Goal: Task Accomplishment & Management: Complete application form

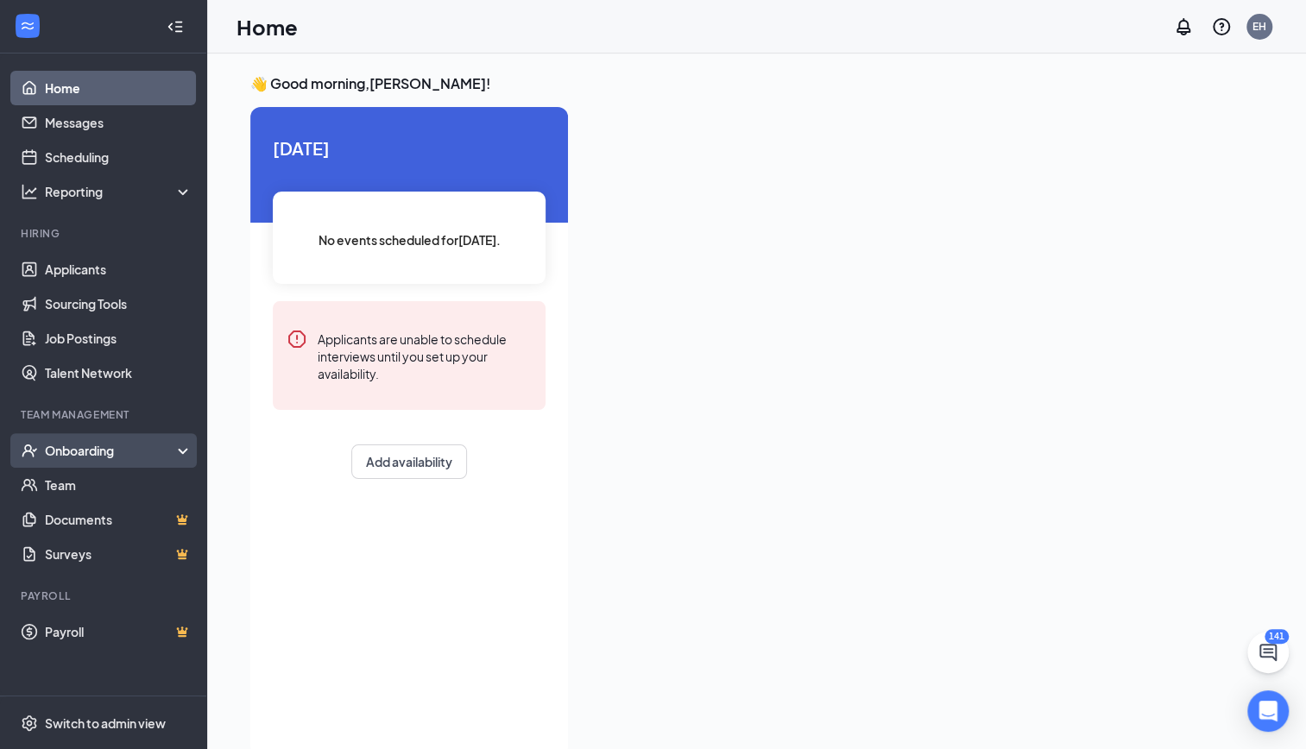
click at [181, 442] on div "Onboarding" at bounding box center [103, 450] width 207 height 35
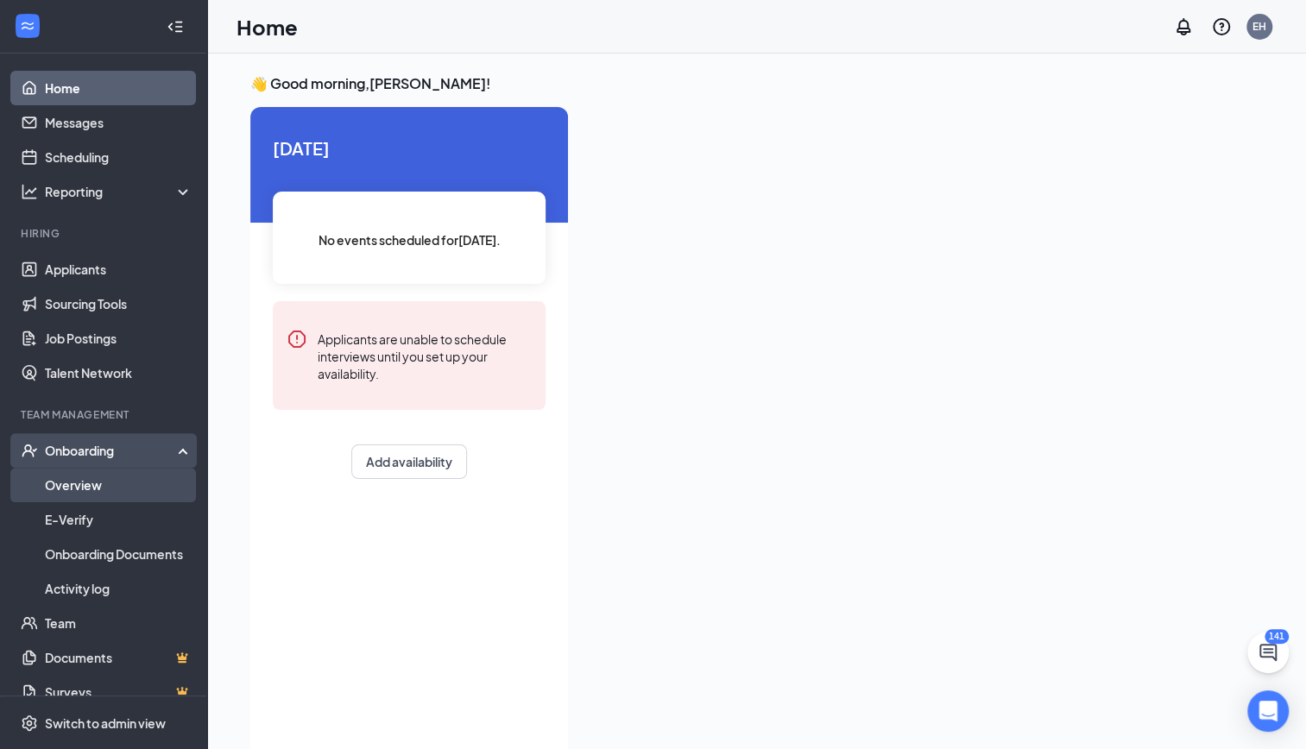
click at [78, 490] on link "Overview" at bounding box center [119, 485] width 148 height 35
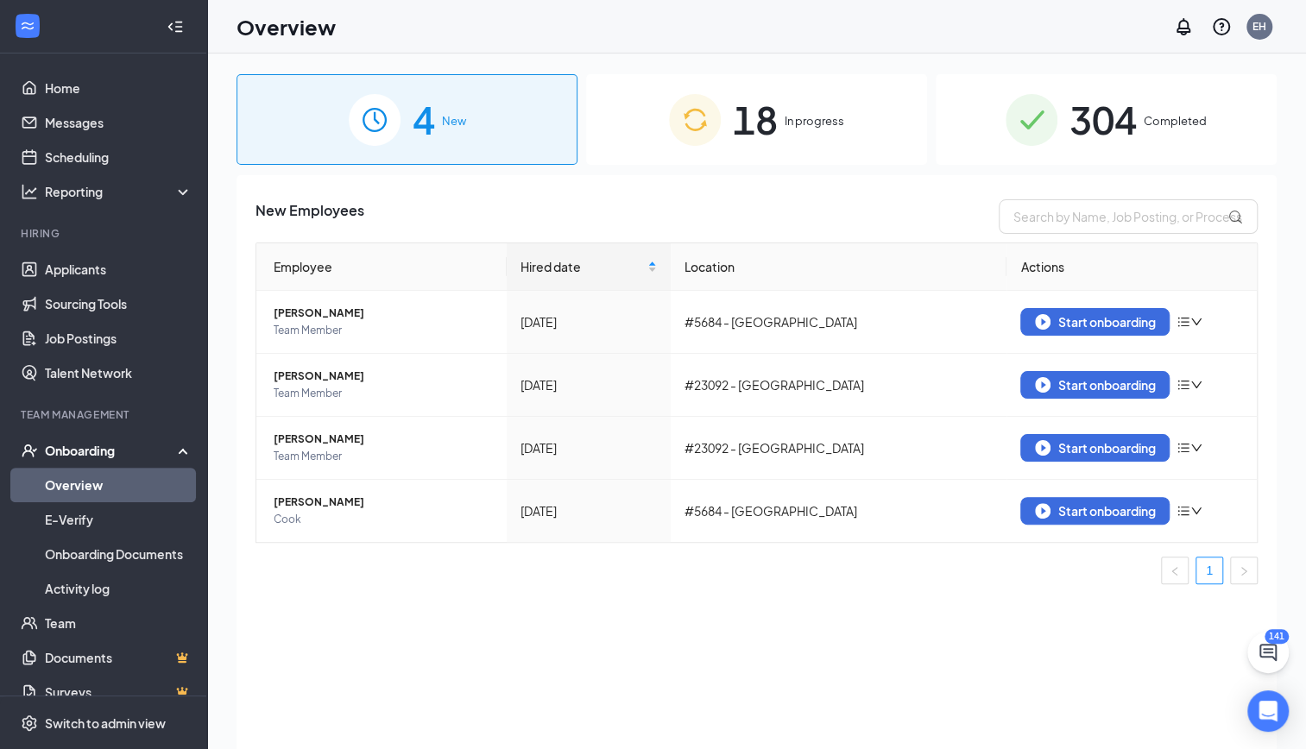
click at [770, 133] on span "18" at bounding box center [755, 120] width 45 height 60
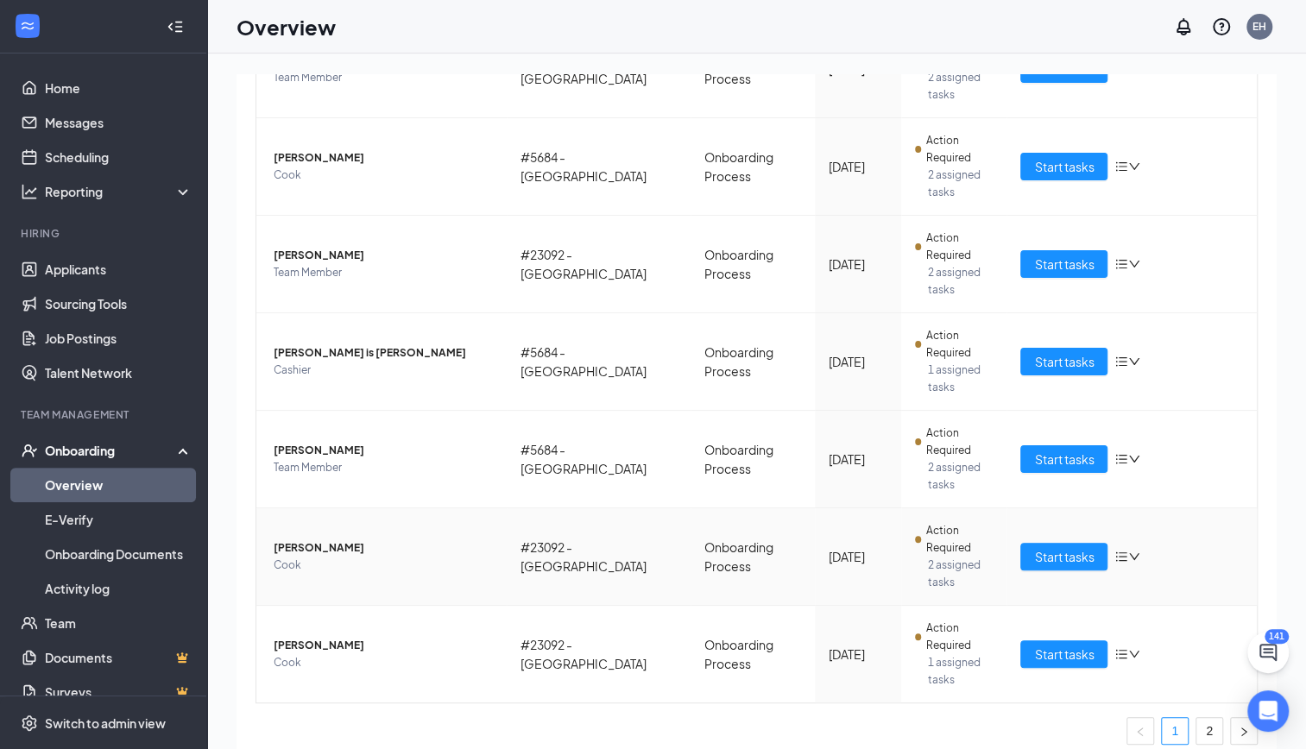
scroll to position [561, 0]
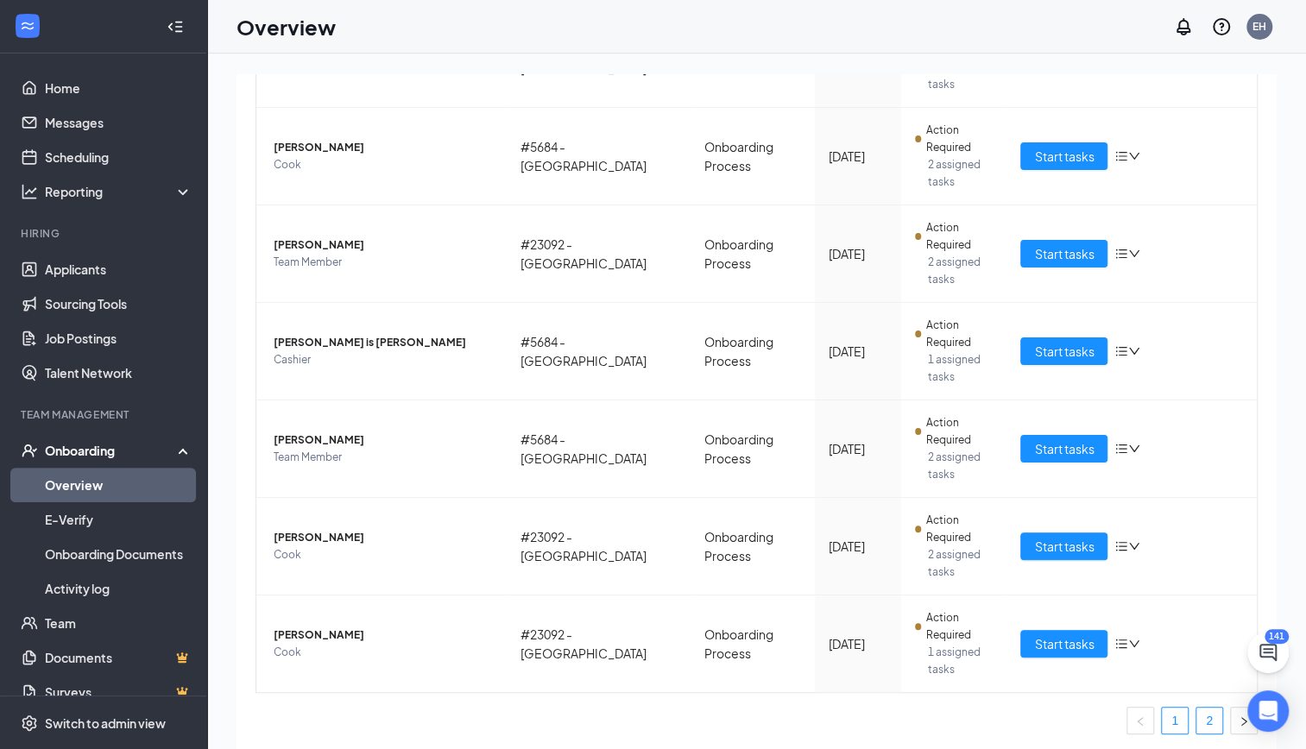
click at [1196, 718] on link "2" at bounding box center [1209, 721] width 26 height 26
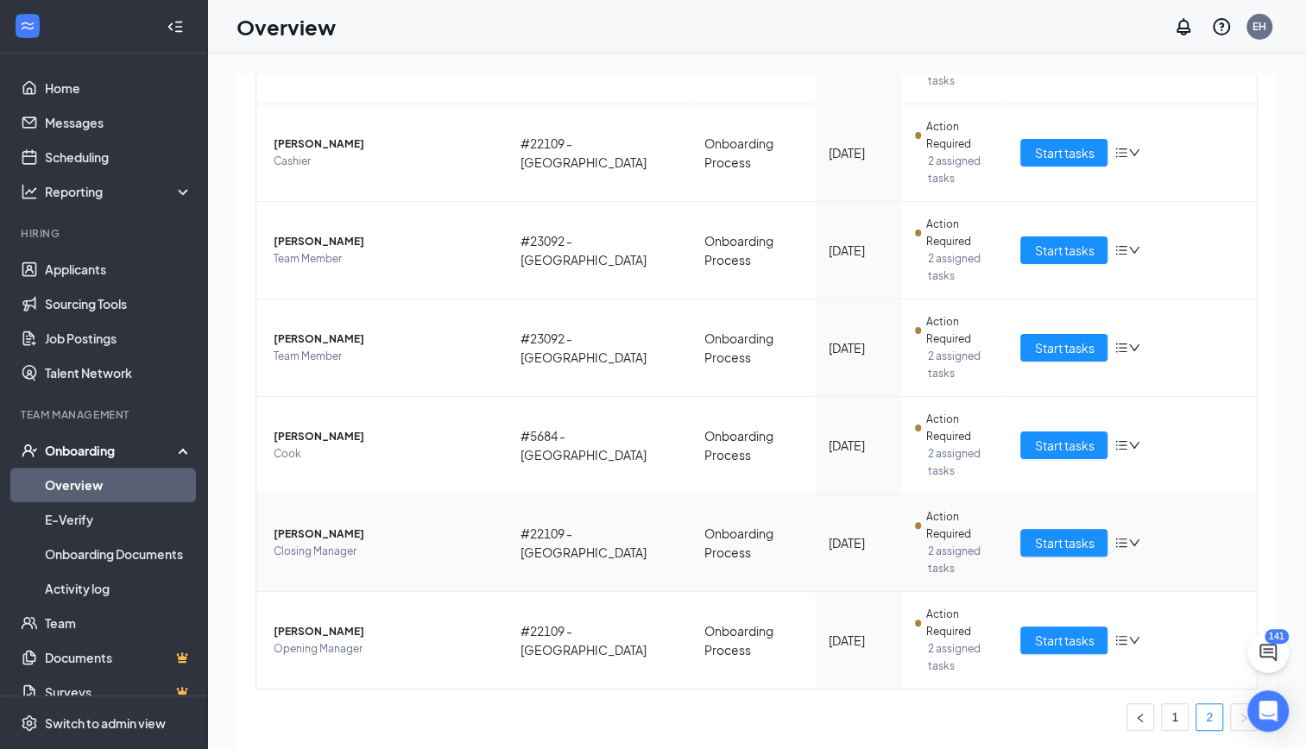
scroll to position [397, 0]
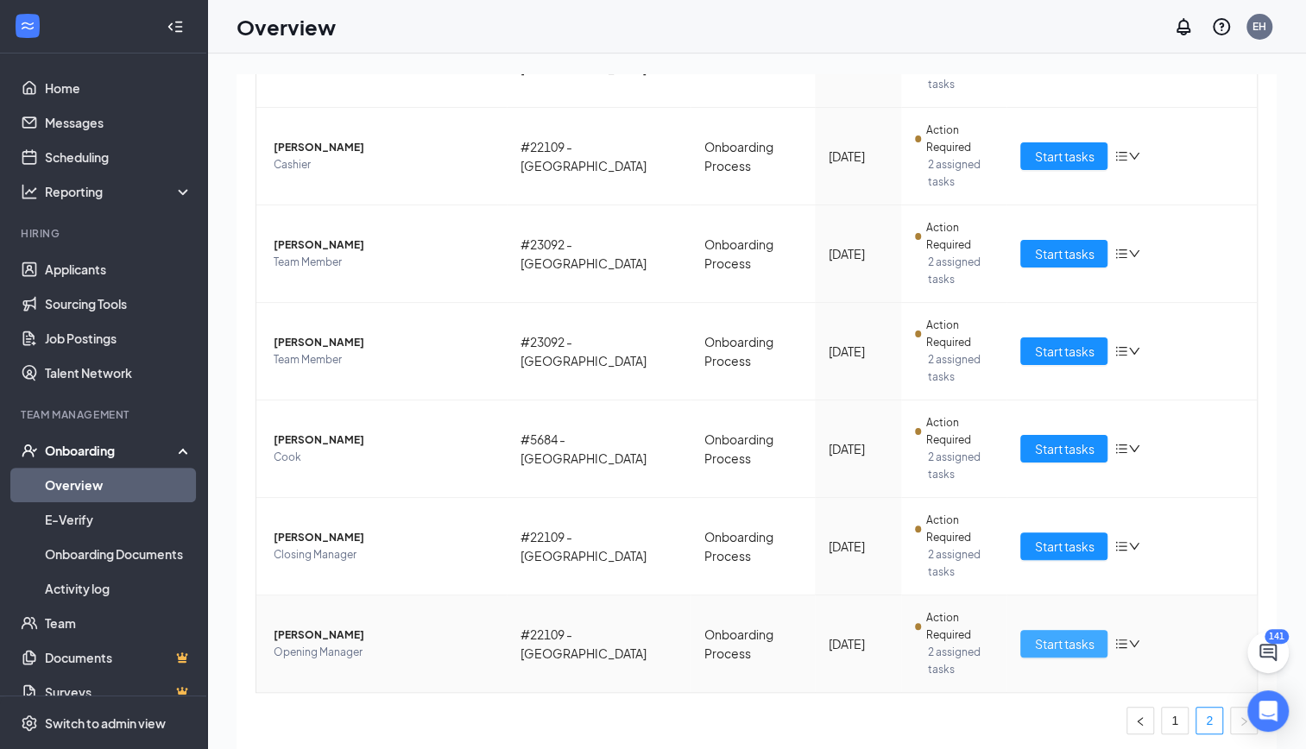
click at [1076, 634] on span "Start tasks" at bounding box center [1064, 643] width 60 height 19
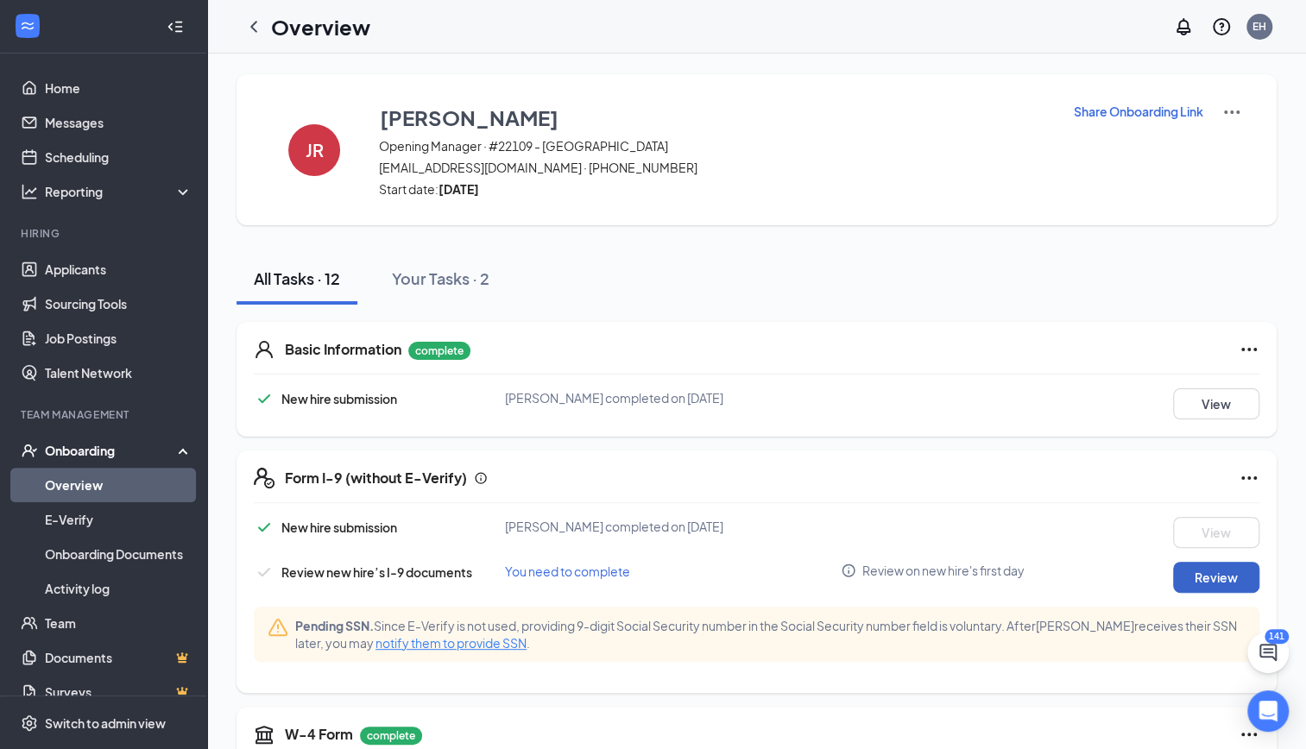
click at [1214, 577] on button "Review" at bounding box center [1216, 577] width 86 height 31
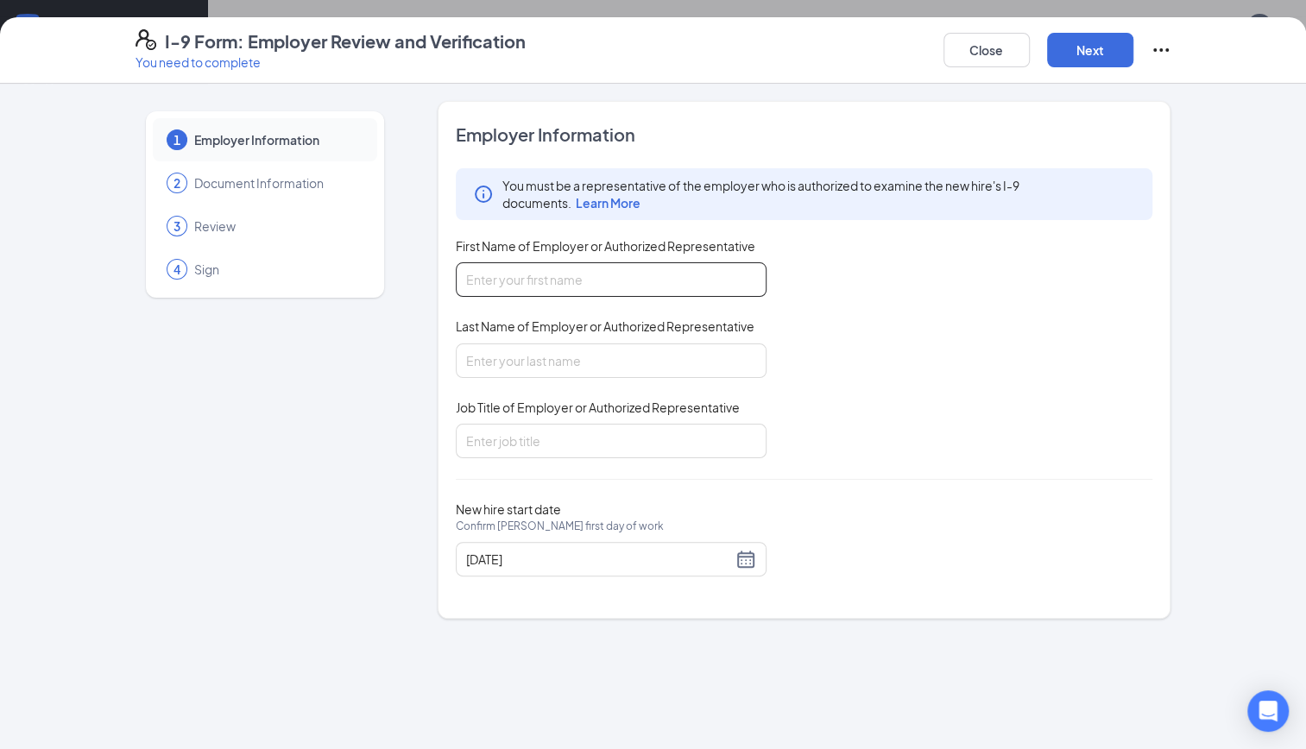
click at [578, 277] on input "First Name of Employer or Authorized Representative" at bounding box center [611, 279] width 311 height 35
type input "e"
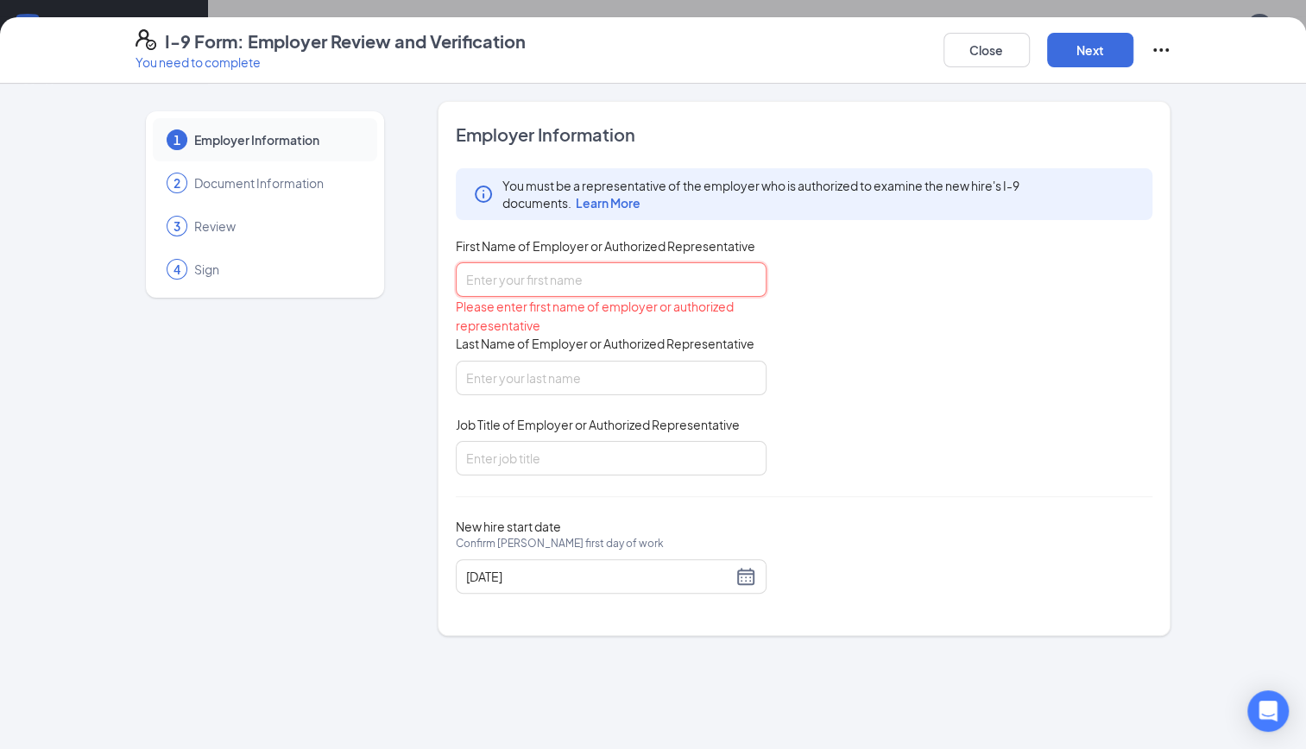
click at [487, 284] on input "First Name of Employer or Authorized Representative" at bounding box center [611, 279] width 311 height 35
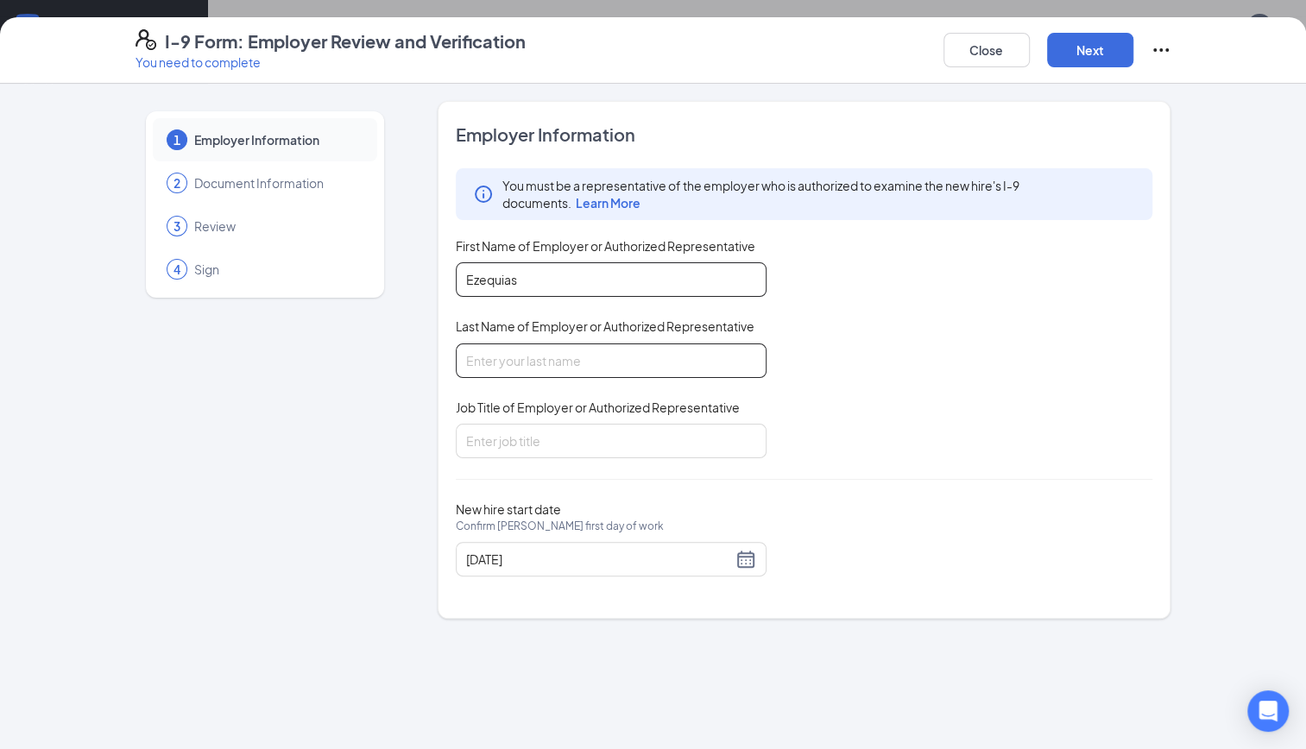
type input "Ezequias"
click at [485, 364] on input "Last Name of Employer or Authorized Representative" at bounding box center [611, 361] width 311 height 35
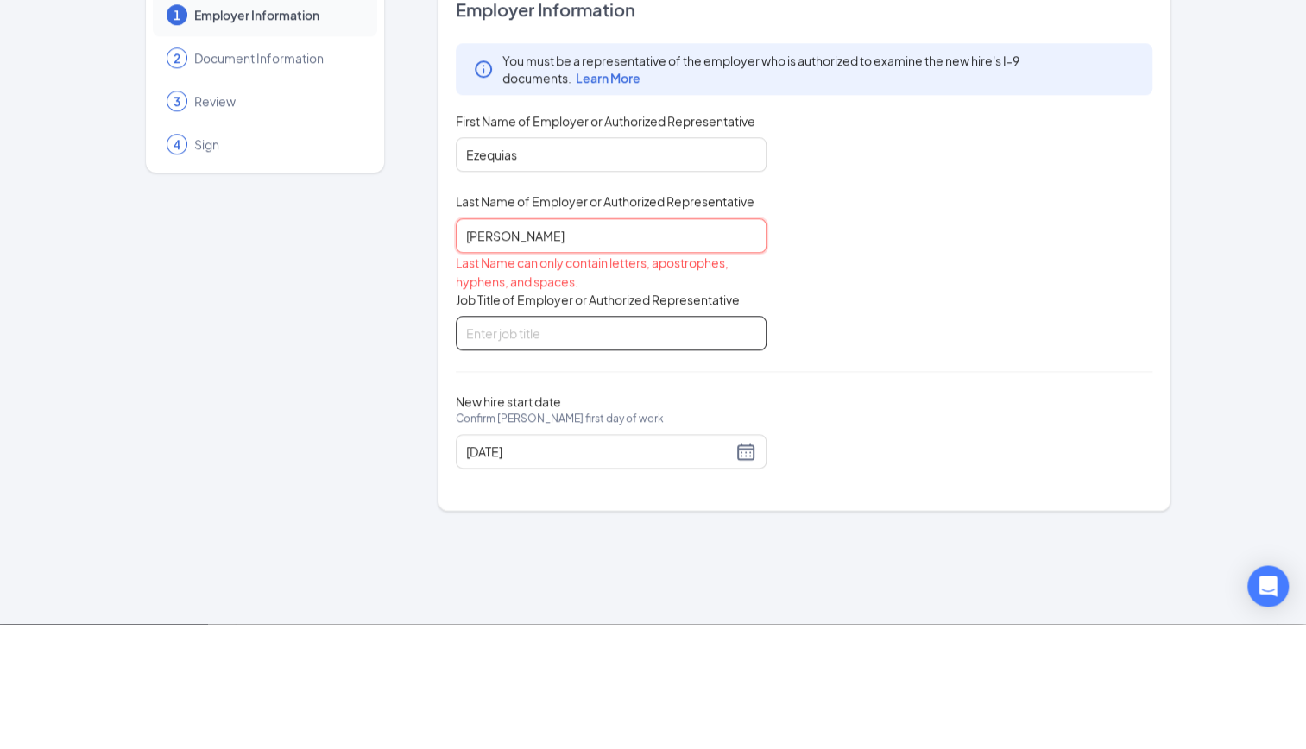
type input "[PERSON_NAME]"
click at [593, 459] on input "Job Title of Employer or Authorized Representative" at bounding box center [611, 458] width 311 height 35
type input "DM"
click at [311, 452] on div "1 Employer Information 2 Document Information 3 Review 4 Sign" at bounding box center [265, 368] width 259 height 535
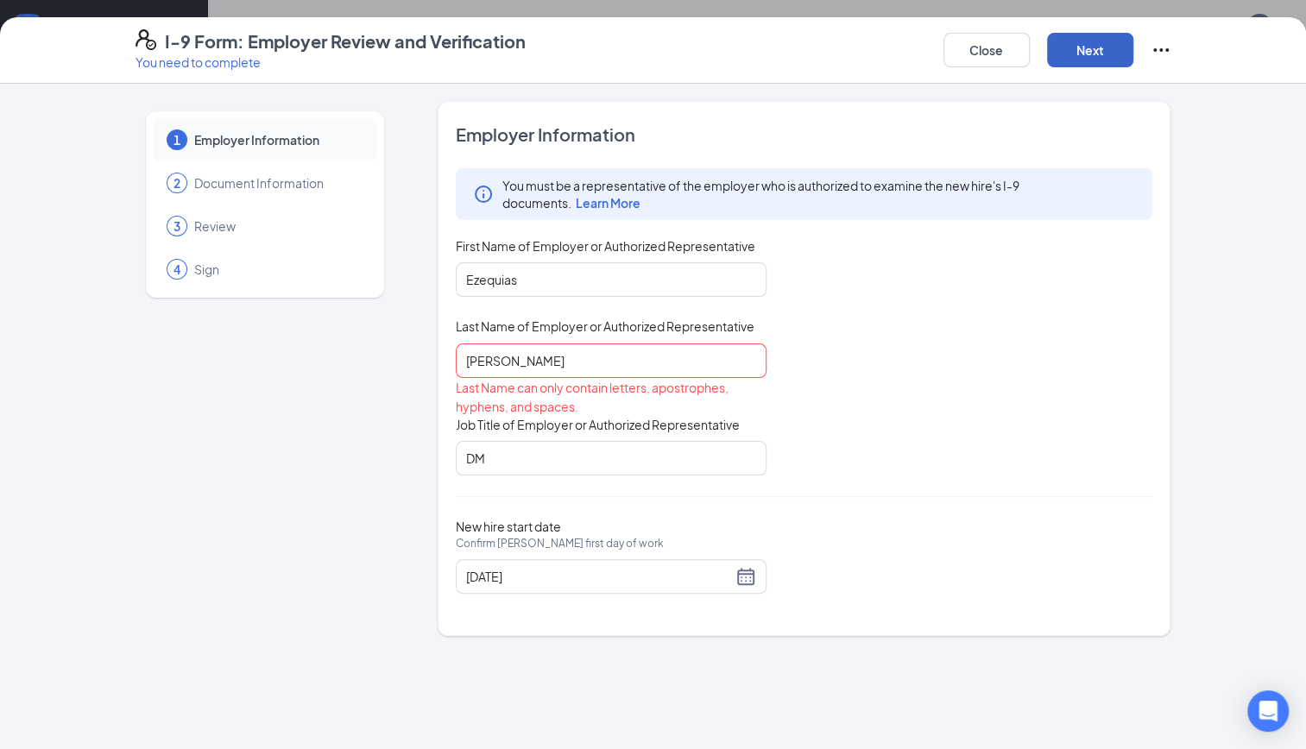
click at [1076, 66] on button "Next" at bounding box center [1090, 50] width 86 height 35
click at [618, 362] on input "[PERSON_NAME]" at bounding box center [611, 361] width 311 height 35
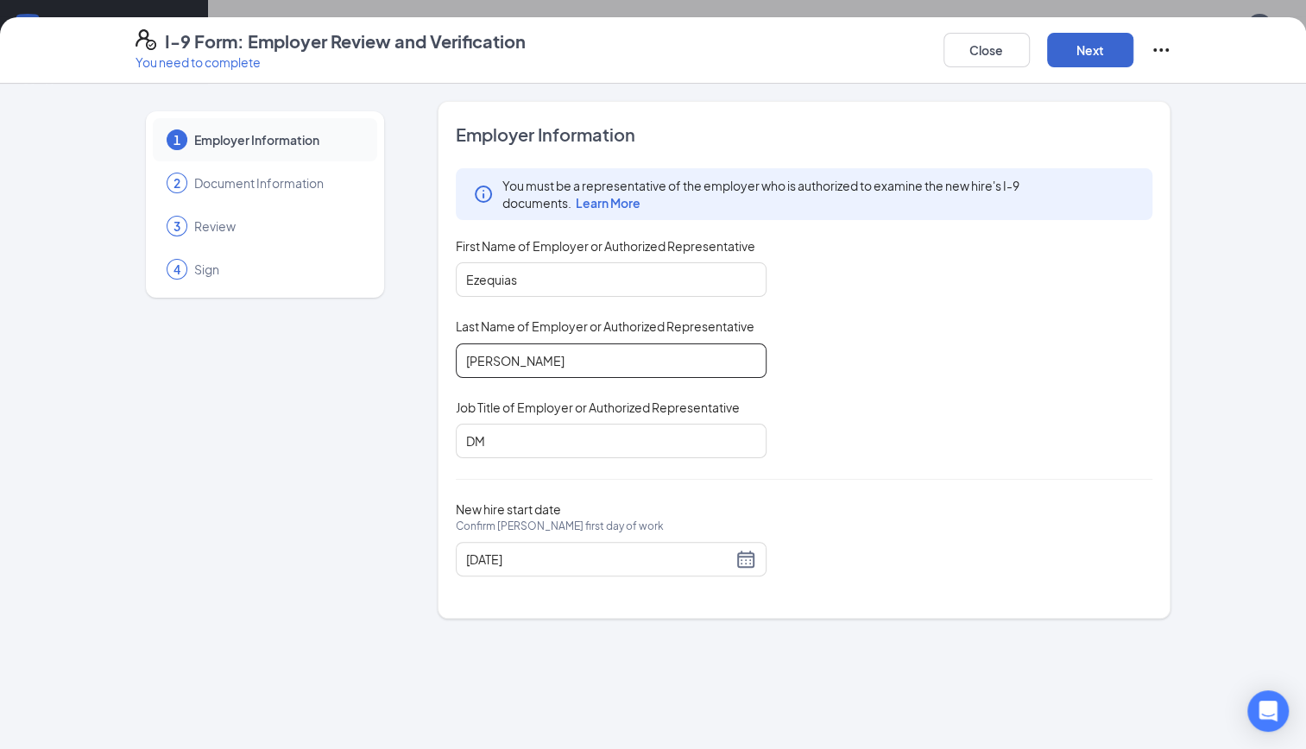
type input "[PERSON_NAME]"
click at [1073, 45] on button "Next" at bounding box center [1090, 50] width 86 height 35
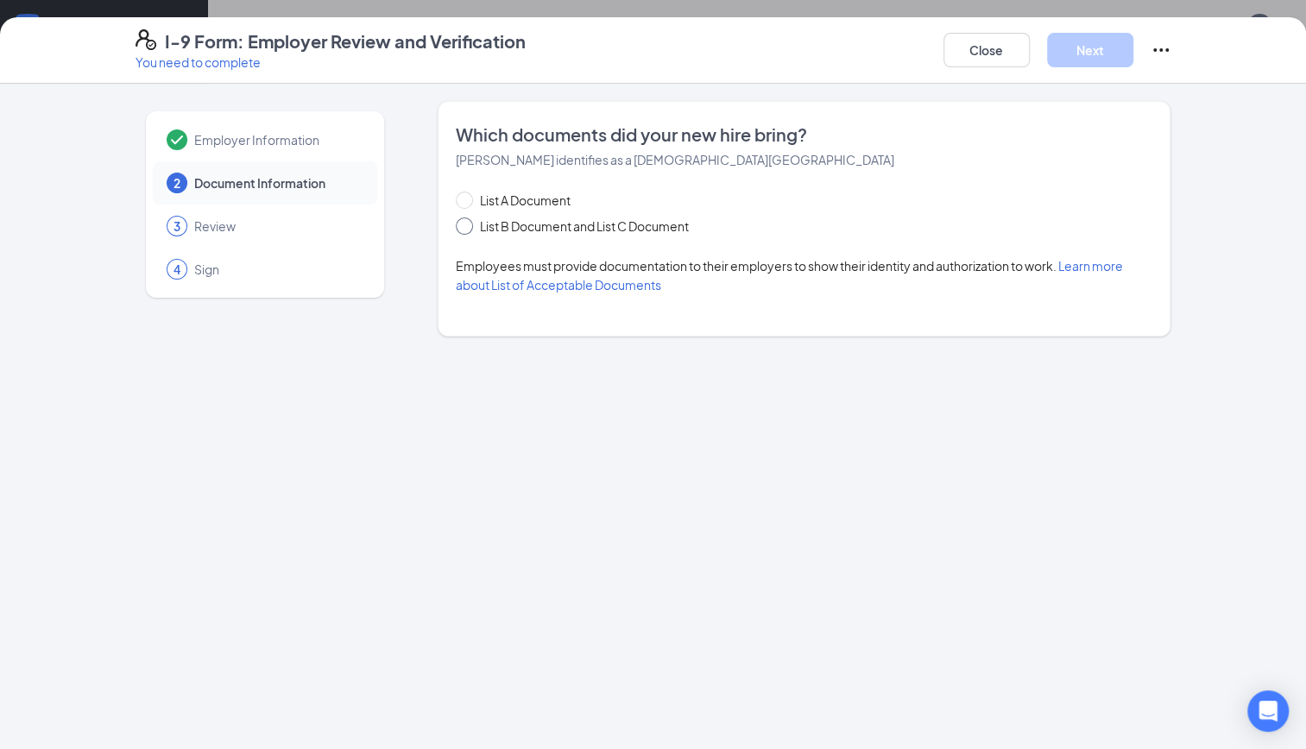
click at [487, 228] on span "List B Document and List C Document" at bounding box center [584, 226] width 223 height 19
click at [468, 228] on input "List B Document and List C Document" at bounding box center [462, 224] width 12 height 12
radio input "true"
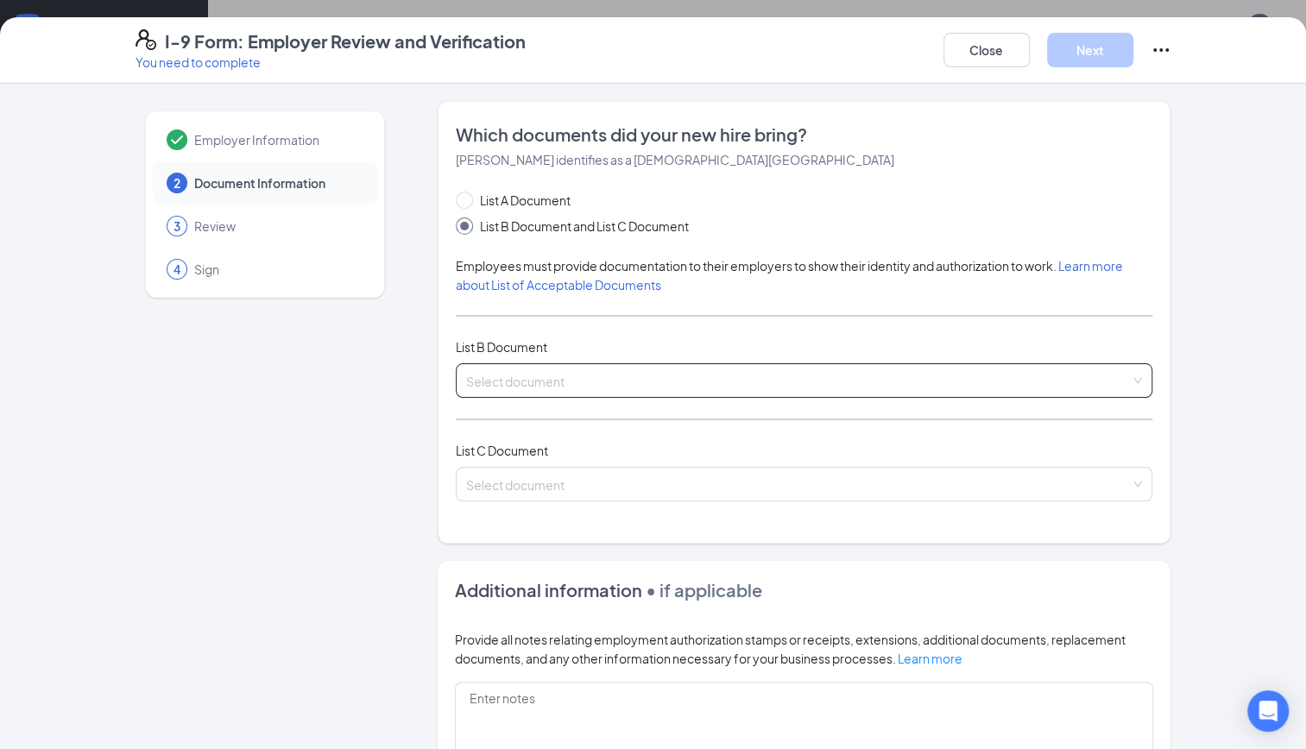
click at [536, 372] on input "search" at bounding box center [798, 377] width 665 height 26
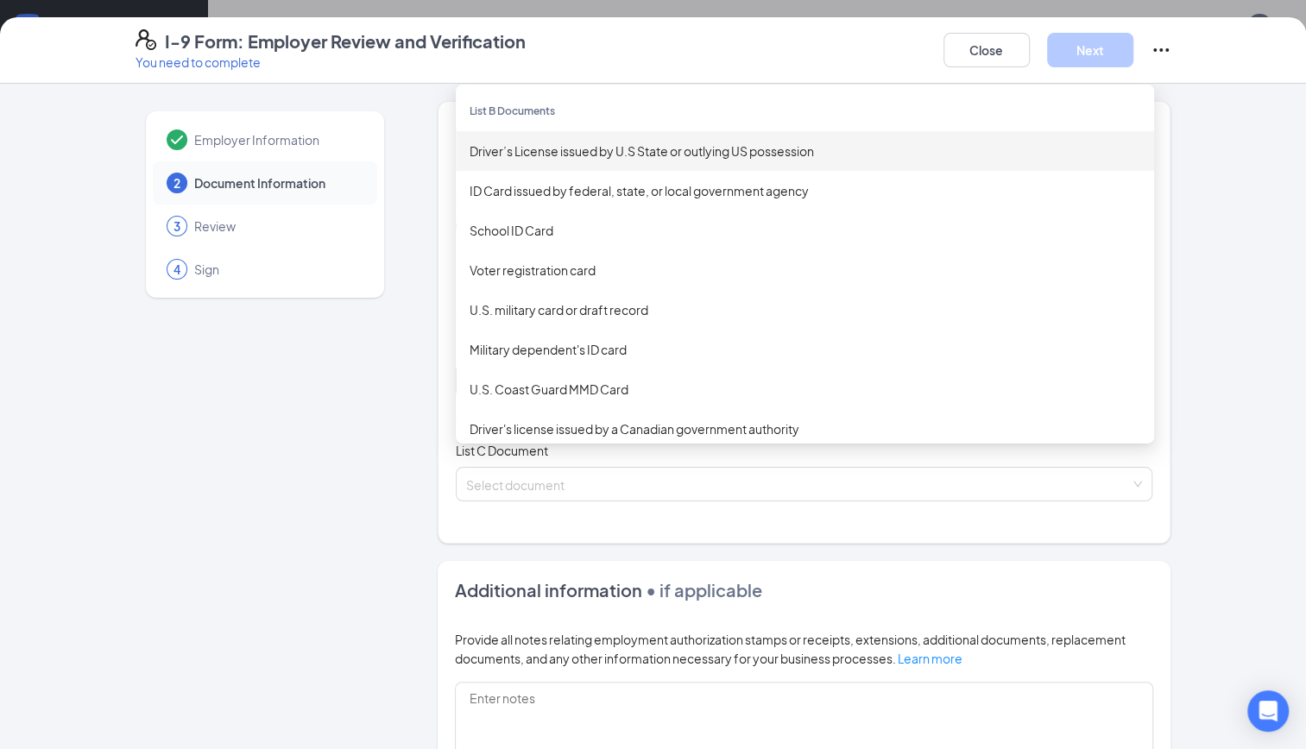
click at [537, 161] on div "Driver’s License issued by U.S State or outlying US possession" at bounding box center [805, 151] width 698 height 40
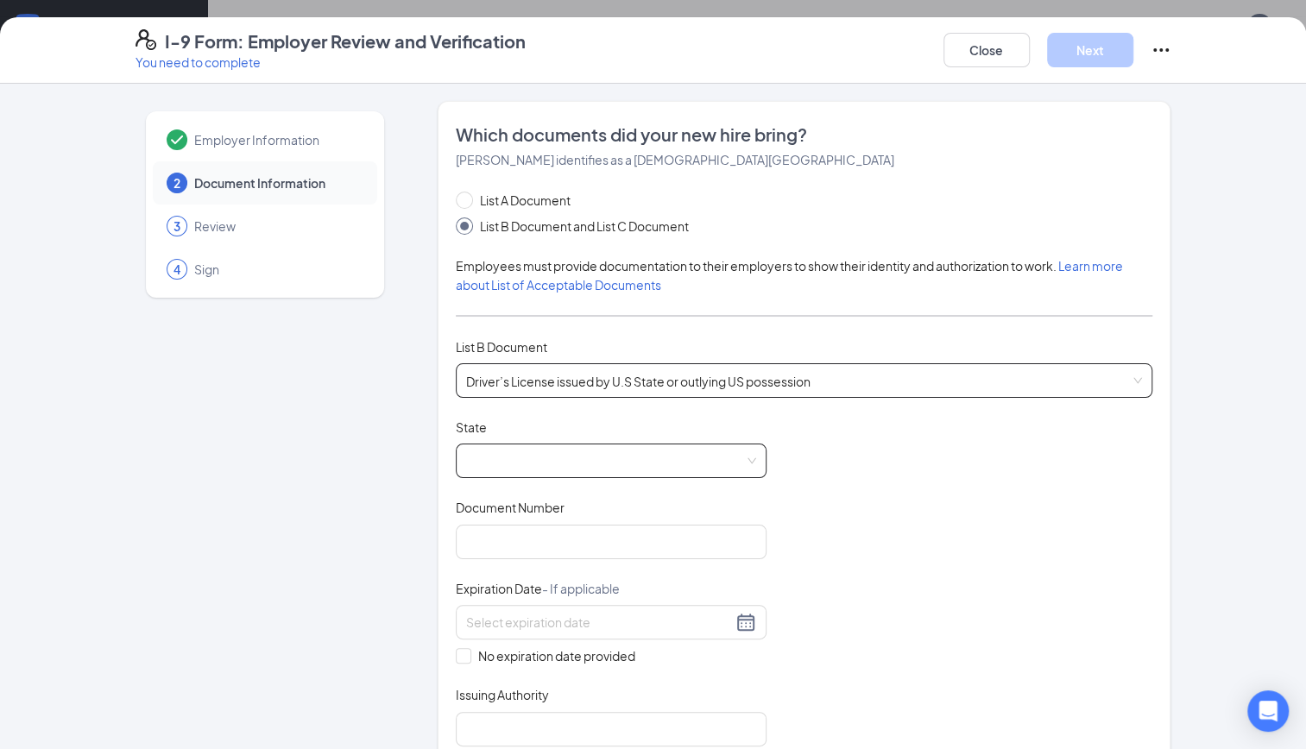
click at [750, 451] on div at bounding box center [611, 461] width 311 height 35
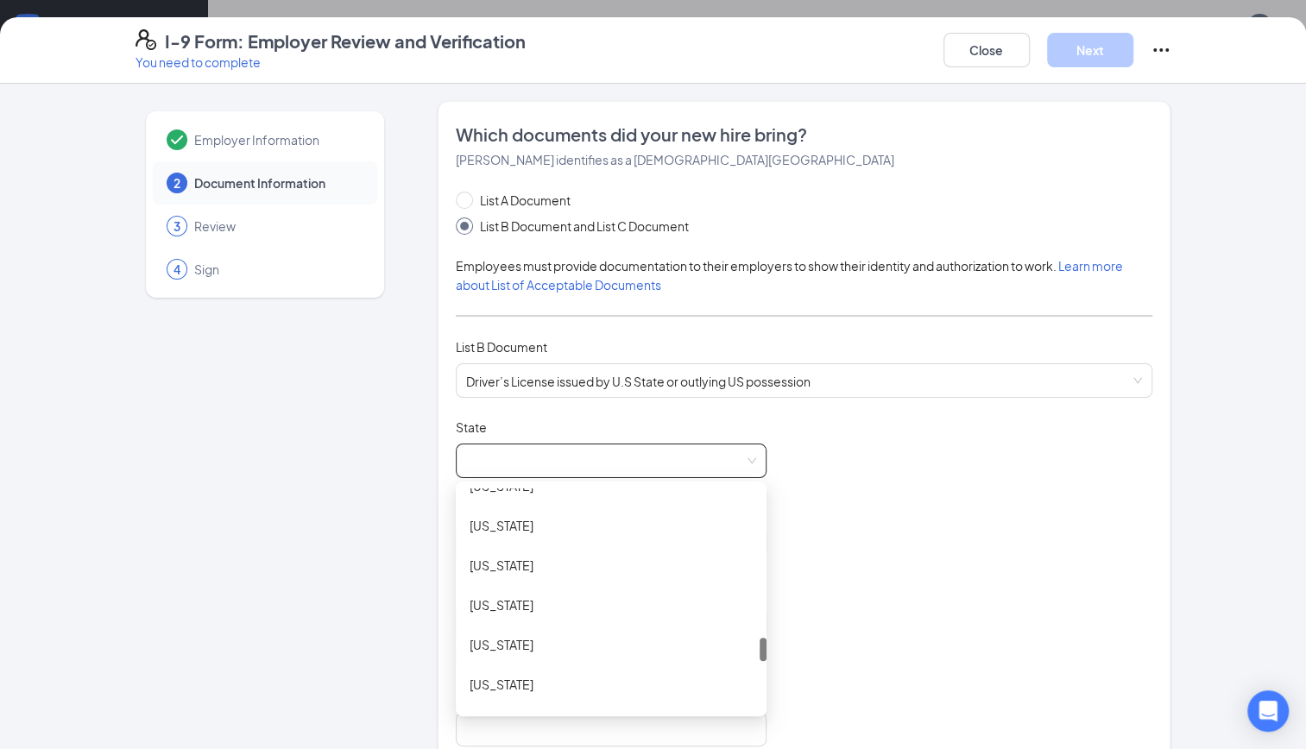
scroll to position [1381, 0]
click at [489, 559] on div "[US_STATE]" at bounding box center [611, 556] width 283 height 19
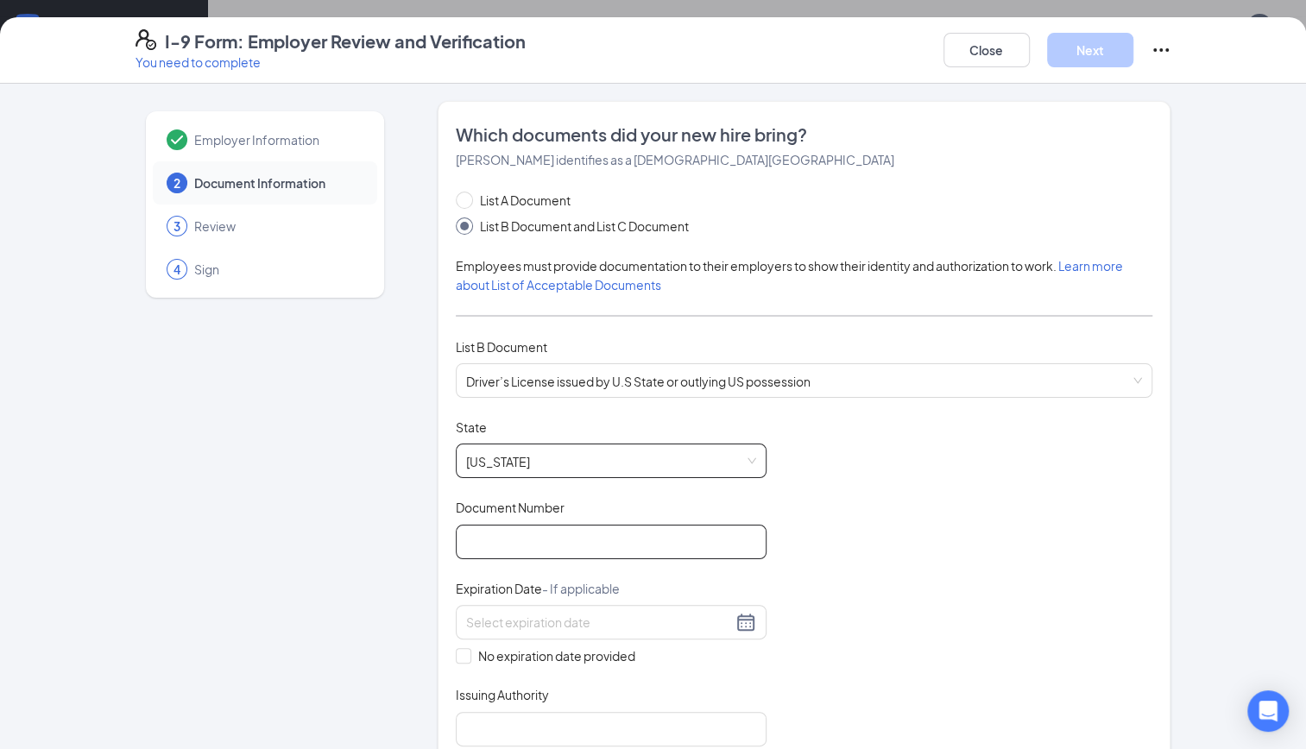
click at [521, 533] on input "Document Number" at bounding box center [611, 542] width 311 height 35
click at [469, 546] on input "Document Number" at bounding box center [611, 542] width 311 height 35
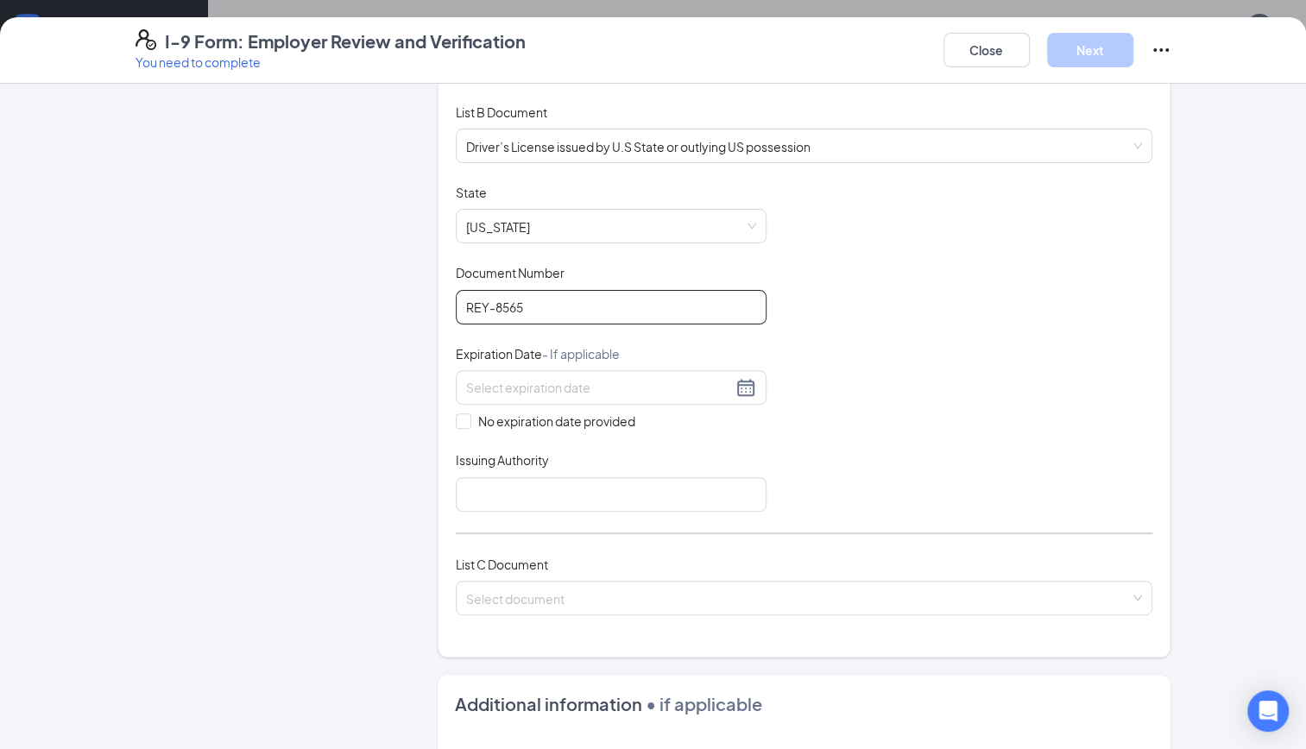
scroll to position [237, 0]
type input "REY-8565"
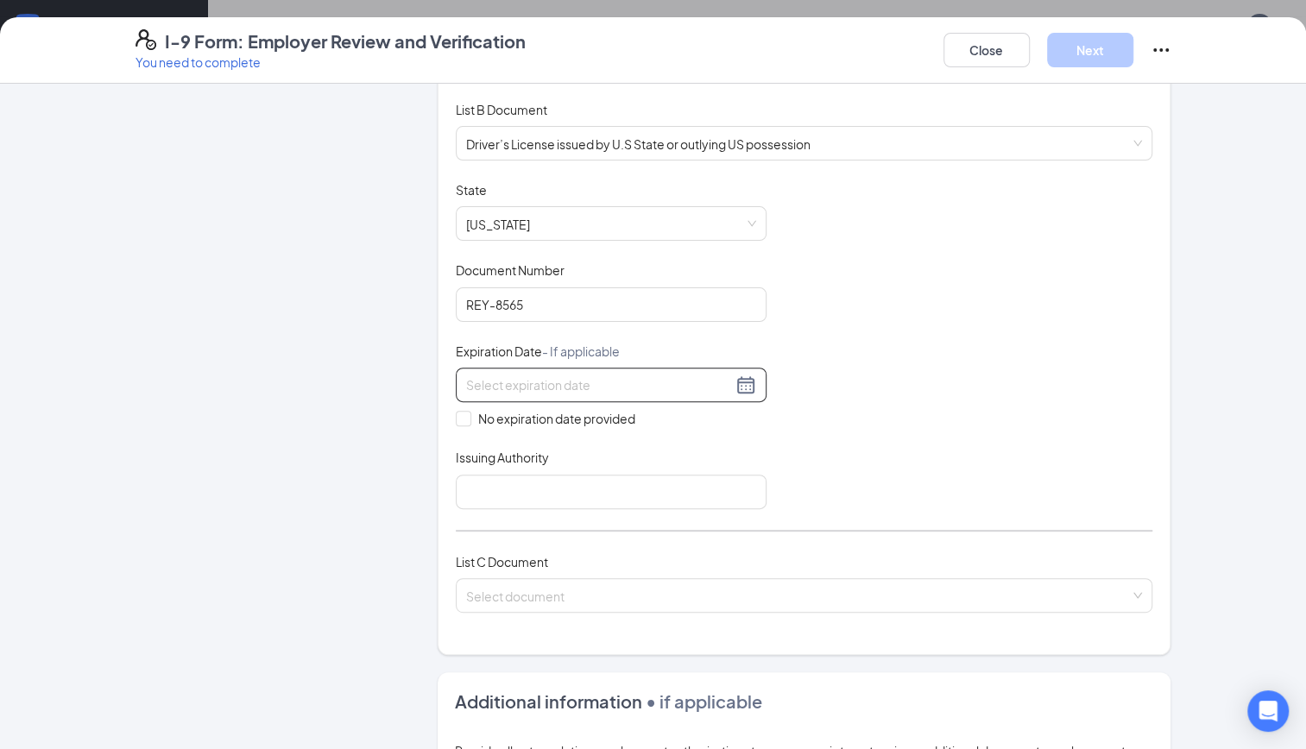
click at [742, 378] on div at bounding box center [611, 385] width 290 height 21
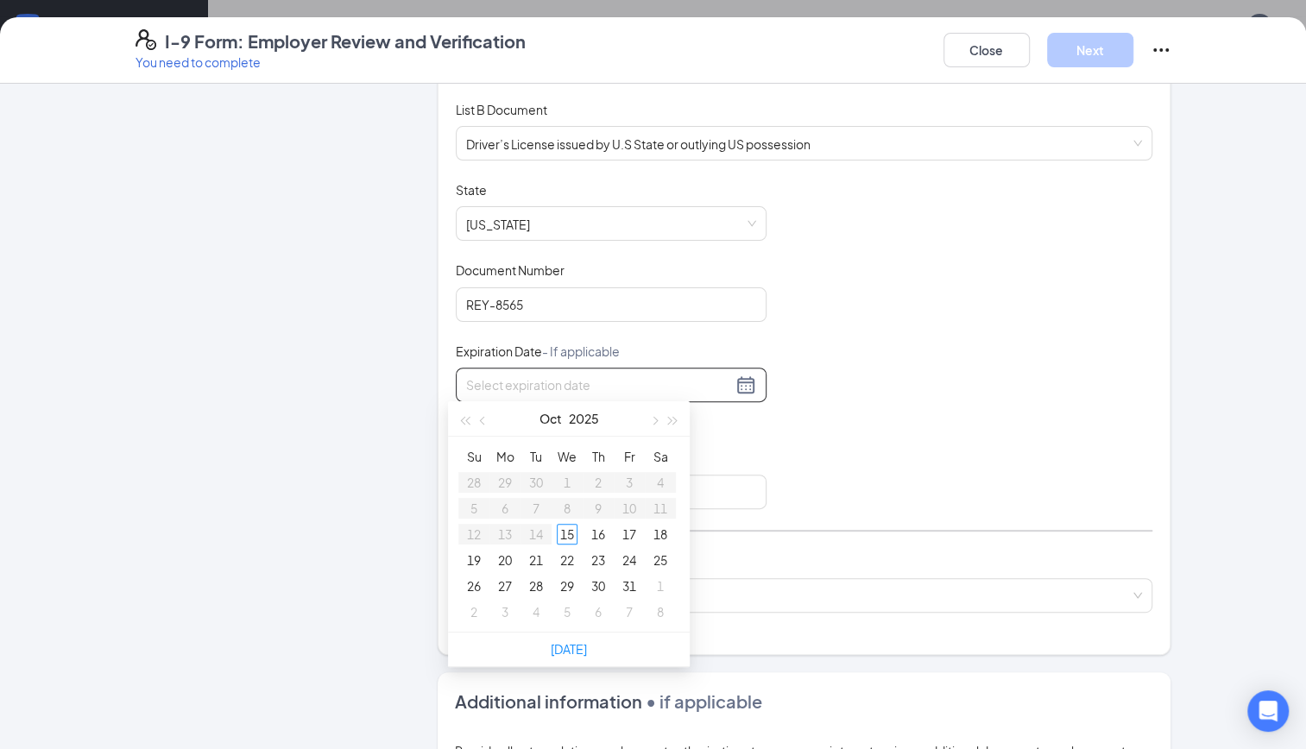
click at [742, 378] on div at bounding box center [611, 385] width 290 height 21
click at [675, 421] on span "button" at bounding box center [673, 421] width 9 height 9
type input "[DATE]"
click at [484, 418] on span "button" at bounding box center [484, 421] width 9 height 9
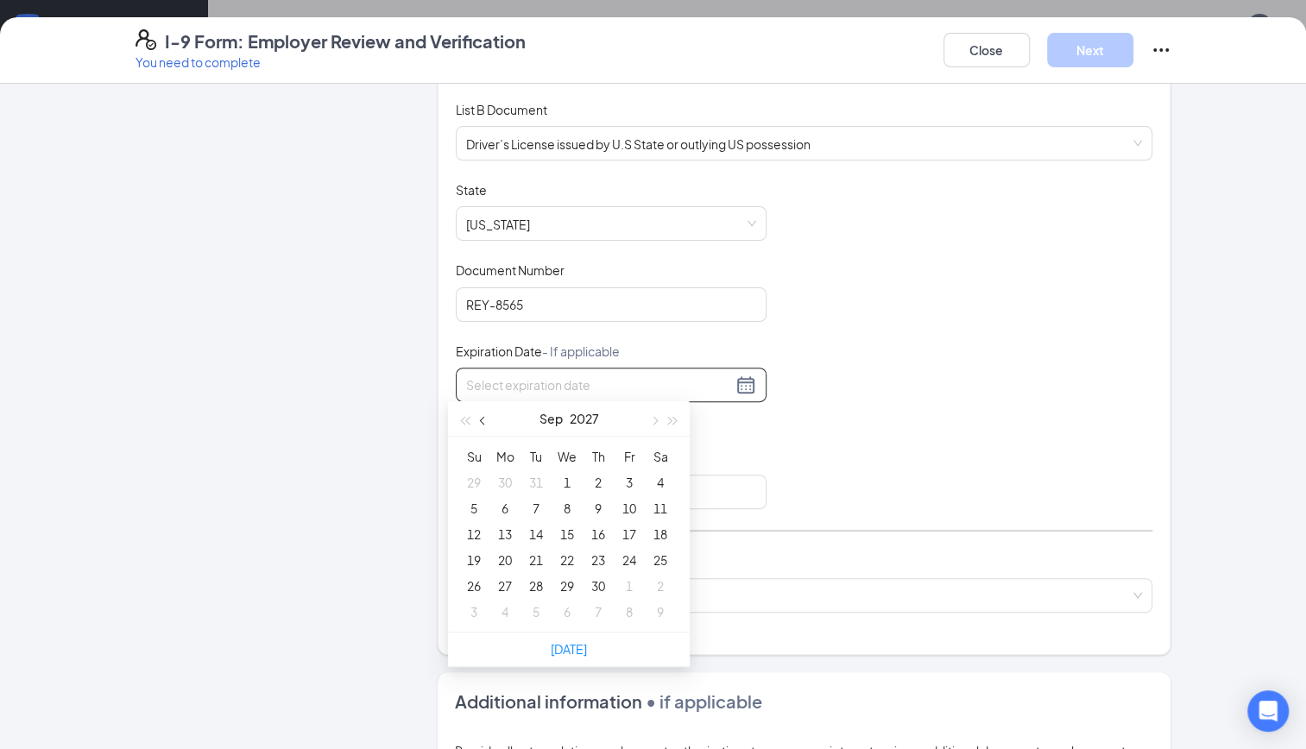
click at [484, 418] on span "button" at bounding box center [484, 421] width 9 height 9
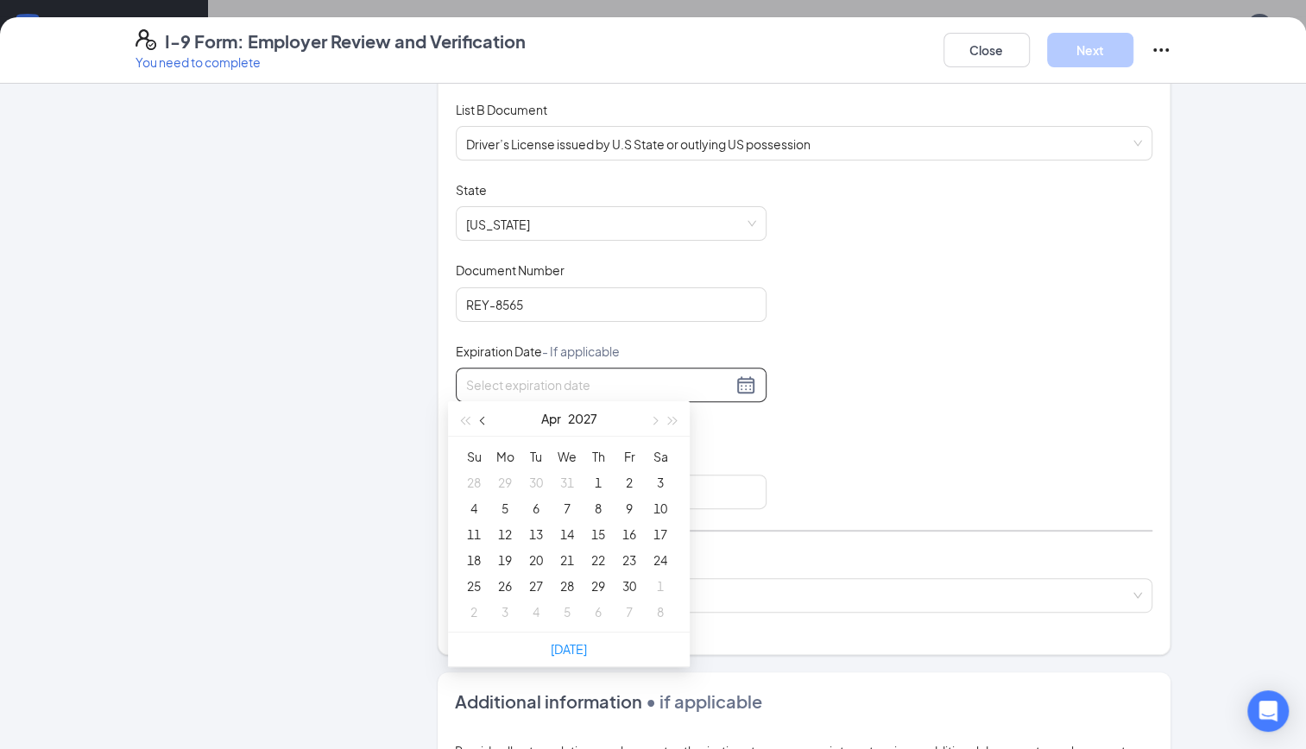
click at [484, 418] on span "button" at bounding box center [484, 421] width 9 height 9
click at [656, 425] on button "button" at bounding box center [653, 418] width 19 height 35
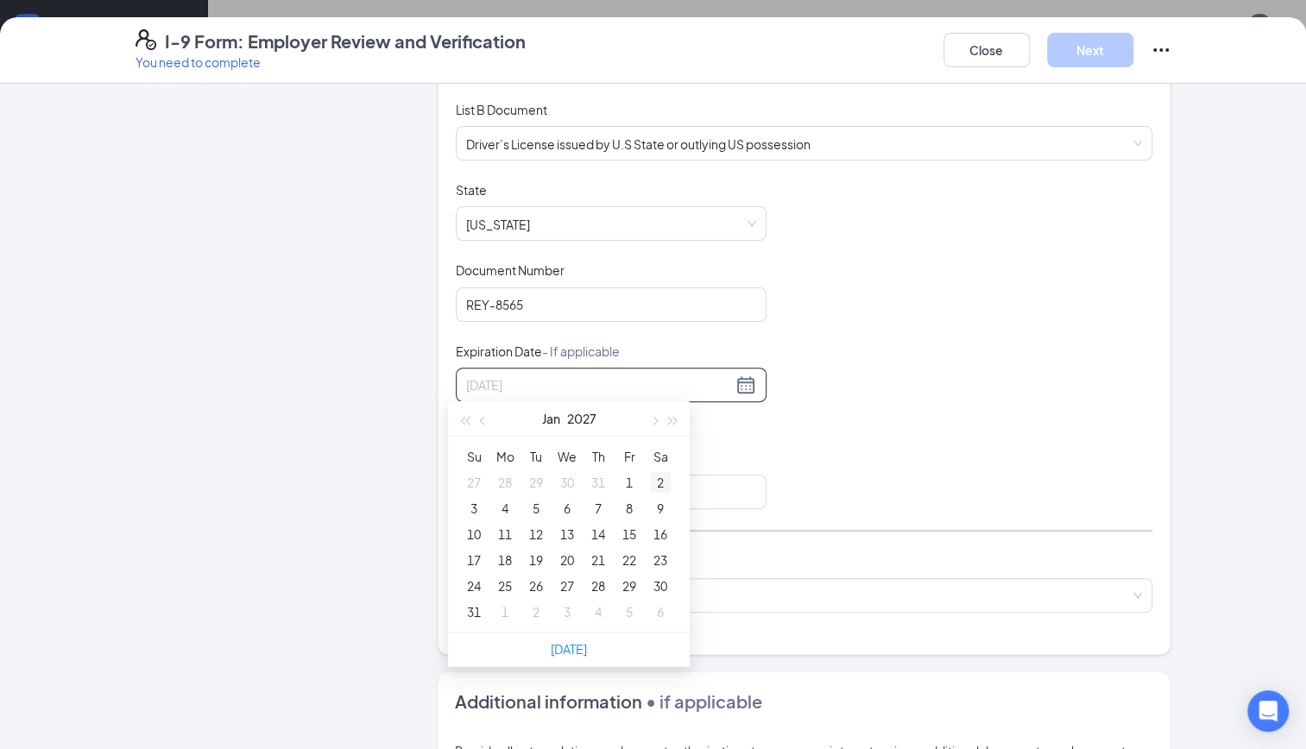
type input "[DATE]"
click at [656, 476] on div "2" at bounding box center [660, 482] width 21 height 21
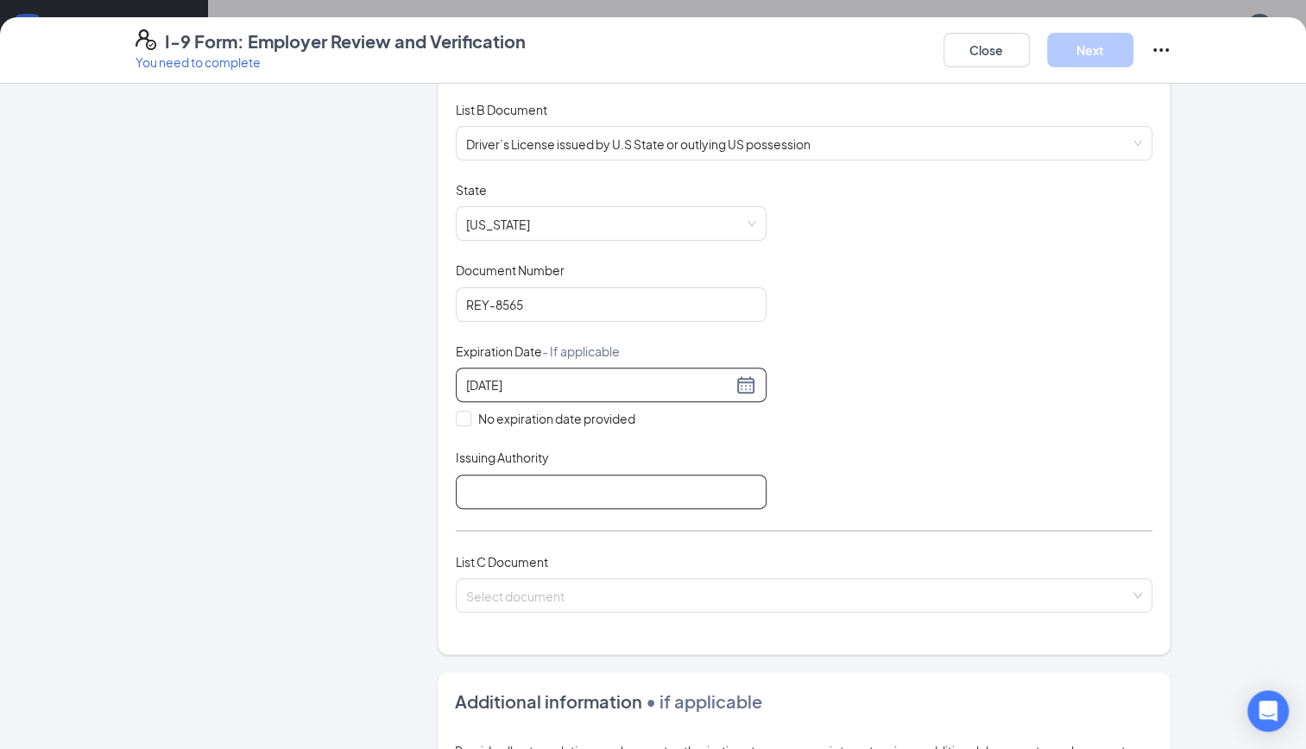
click at [490, 495] on input "Issuing Authority" at bounding box center [611, 492] width 311 height 35
type input "ND"
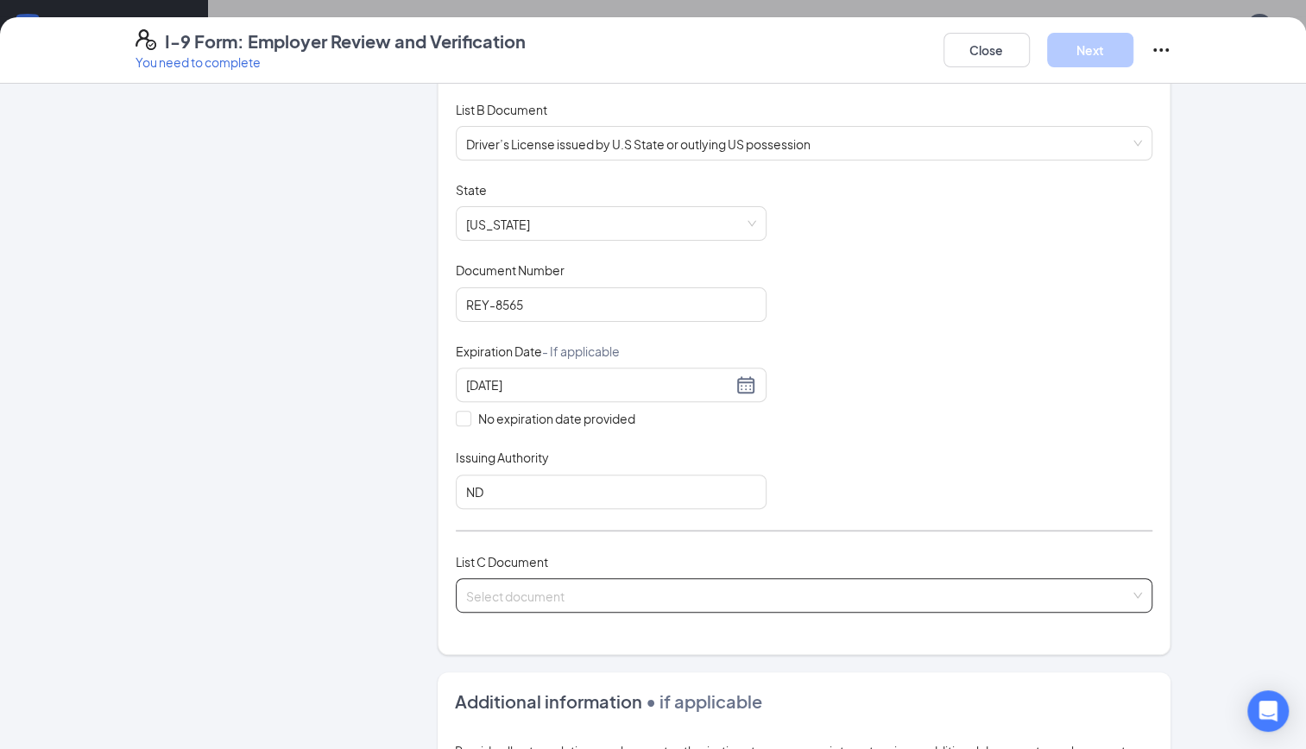
click at [482, 582] on input "search" at bounding box center [798, 592] width 665 height 26
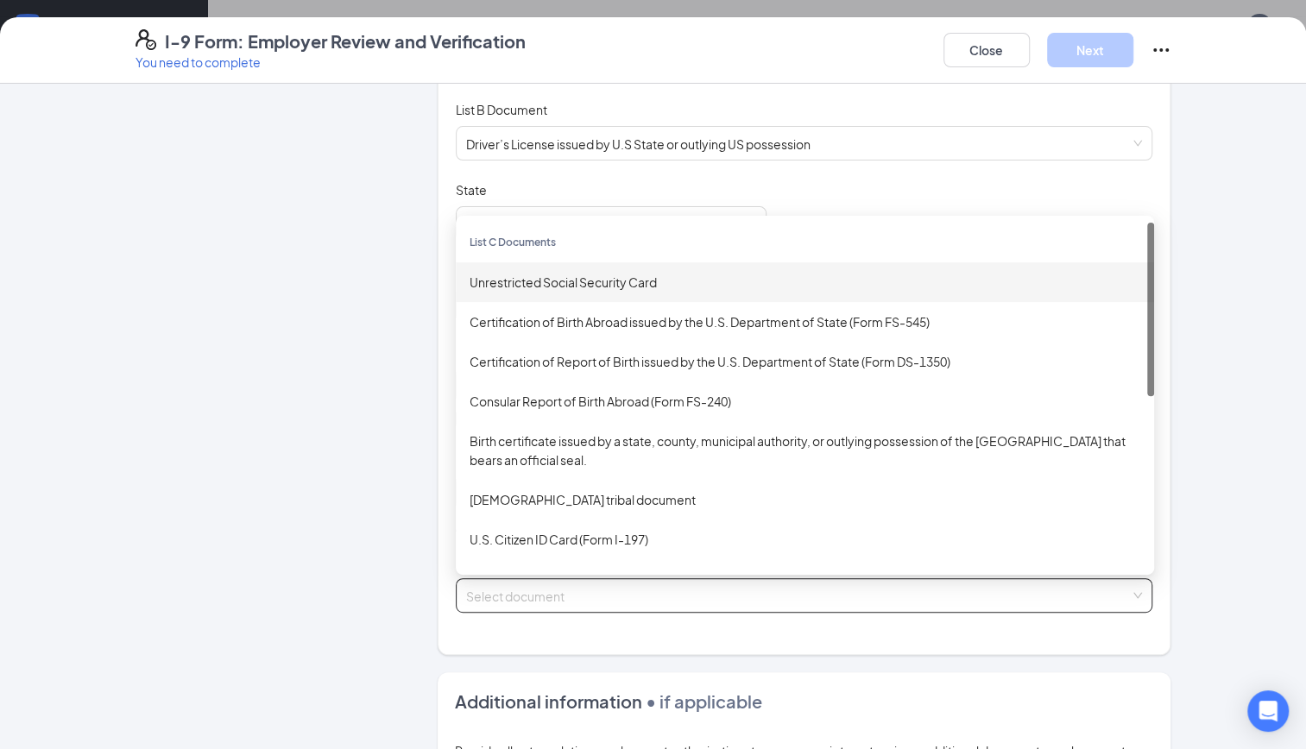
click at [511, 280] on div "Unrestricted Social Security Card" at bounding box center [805, 282] width 671 height 19
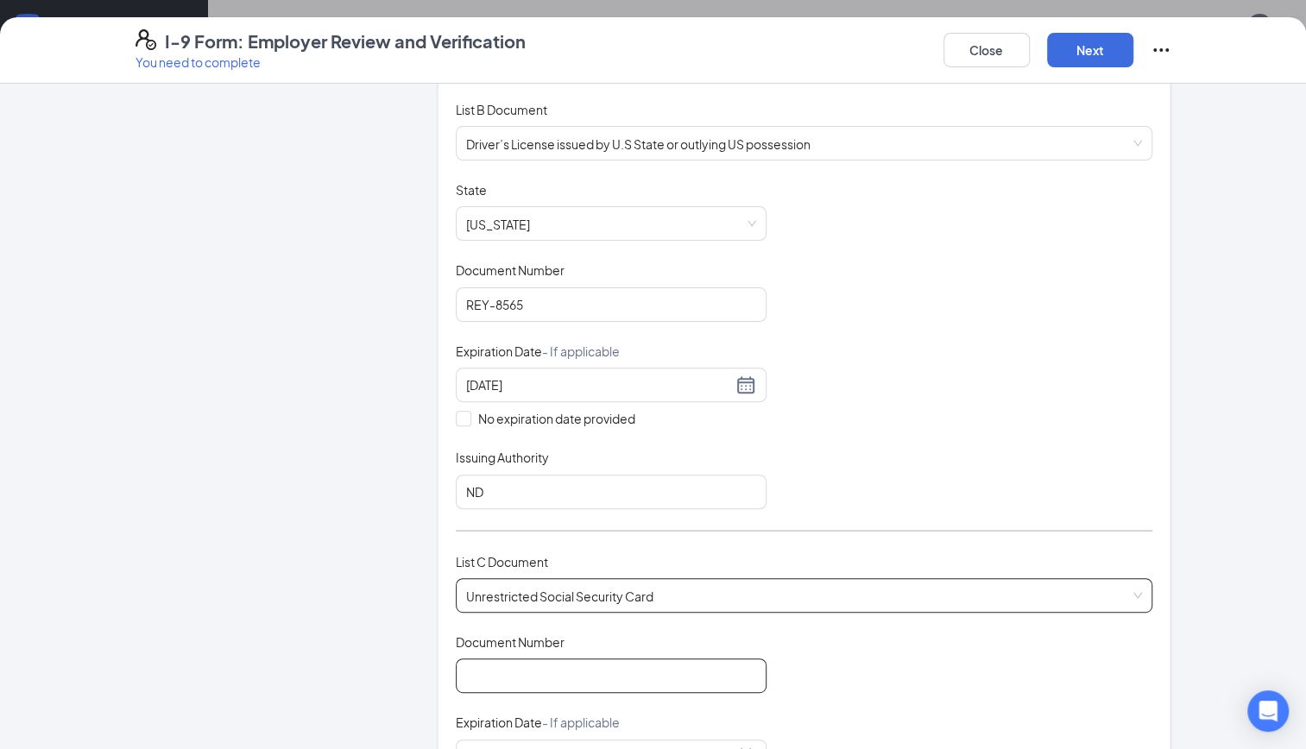
click at [542, 672] on input "Document Number" at bounding box center [611, 676] width 311 height 35
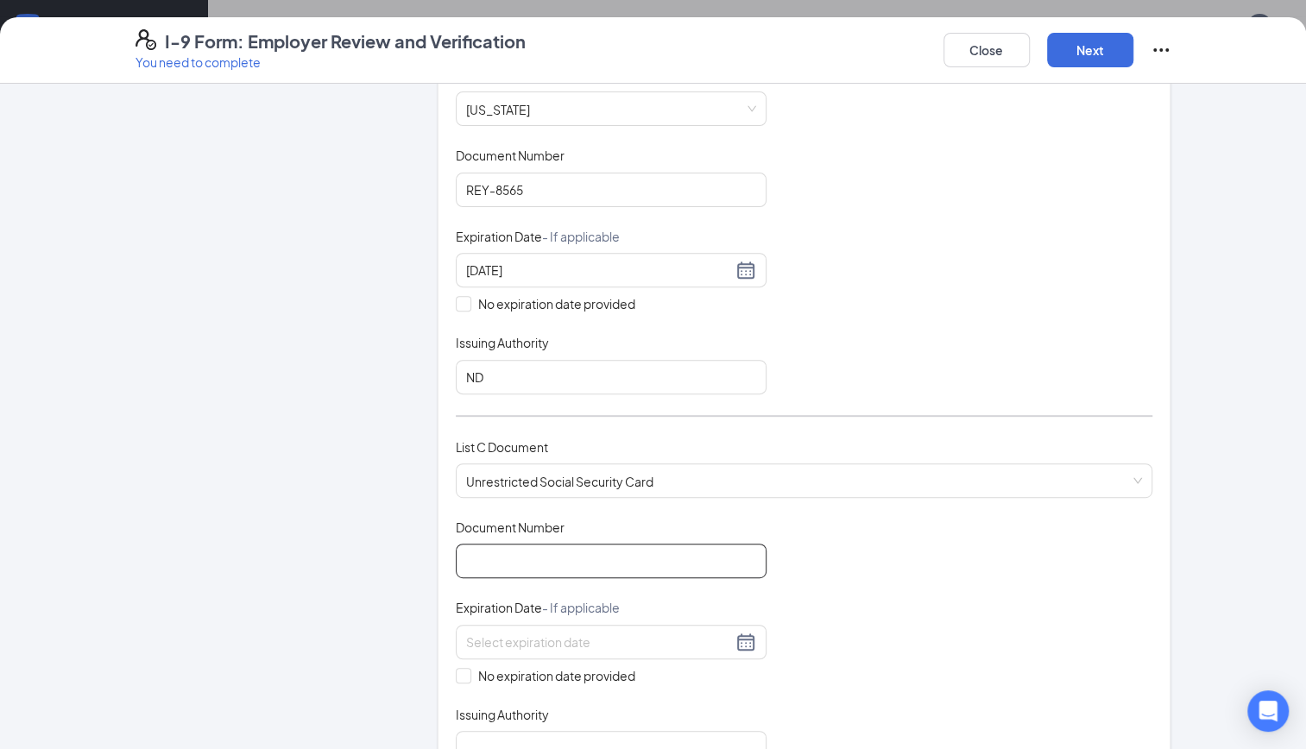
scroll to position [356, 0]
click at [492, 556] on input "Document Number" at bounding box center [611, 557] width 311 height 35
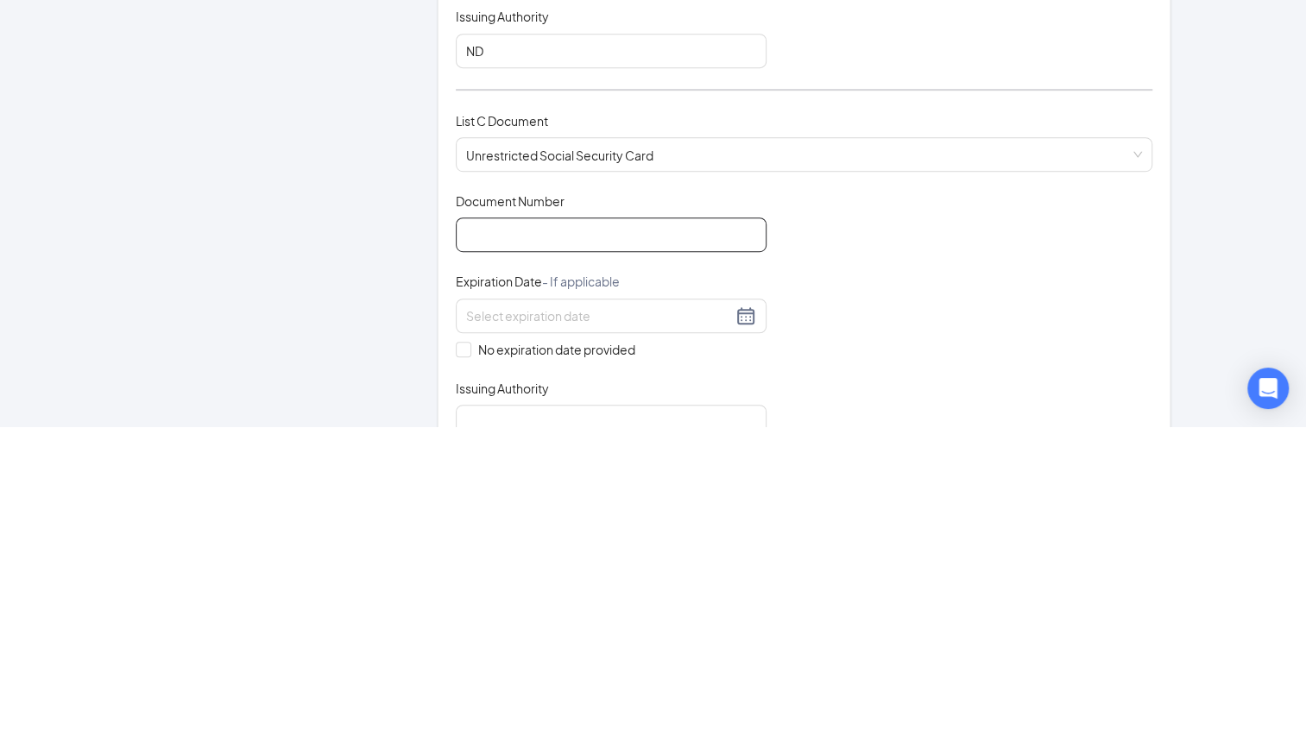
scroll to position [9, 0]
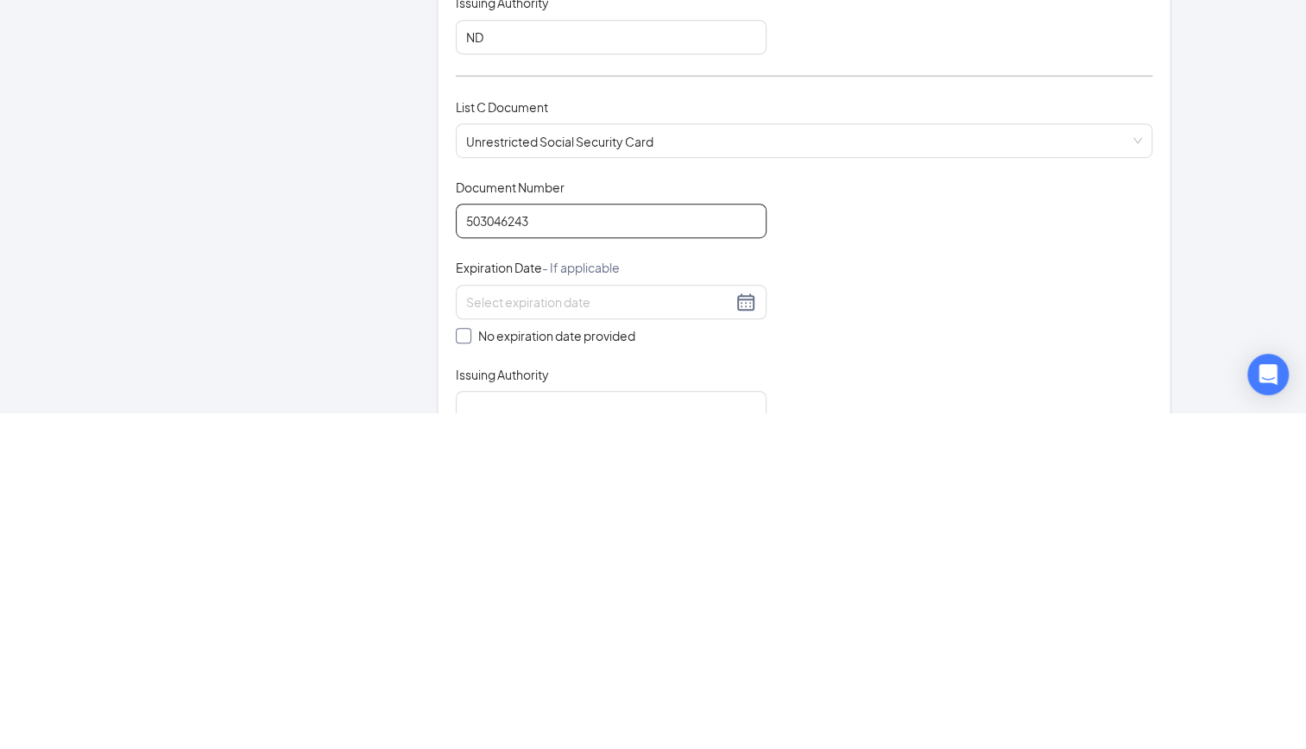
type input "503046243"
drag, startPoint x: 454, startPoint y: 657, endPoint x: 454, endPoint y: 320, distance: 336.6
click at [456, 320] on div "List A Document List B Document and List C Document Employees must provide docu…" at bounding box center [804, 298] width 697 height 927
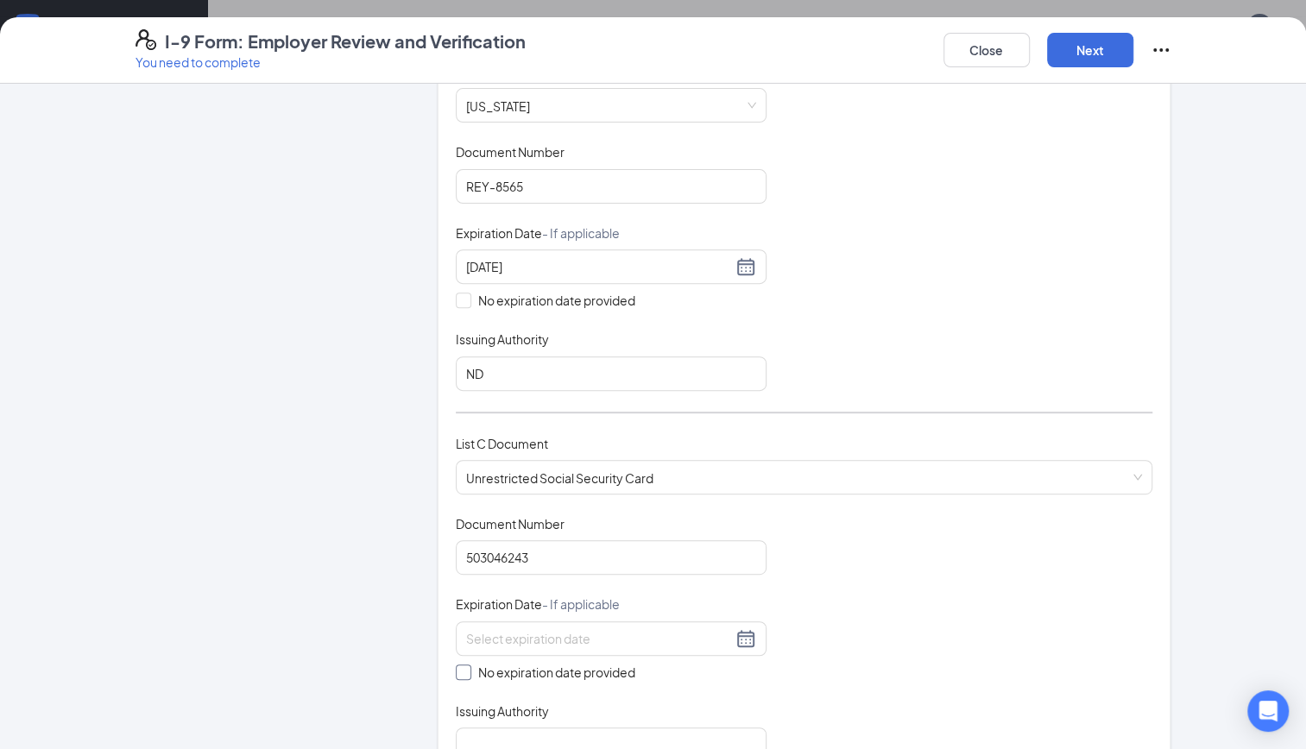
scroll to position [416, 0]
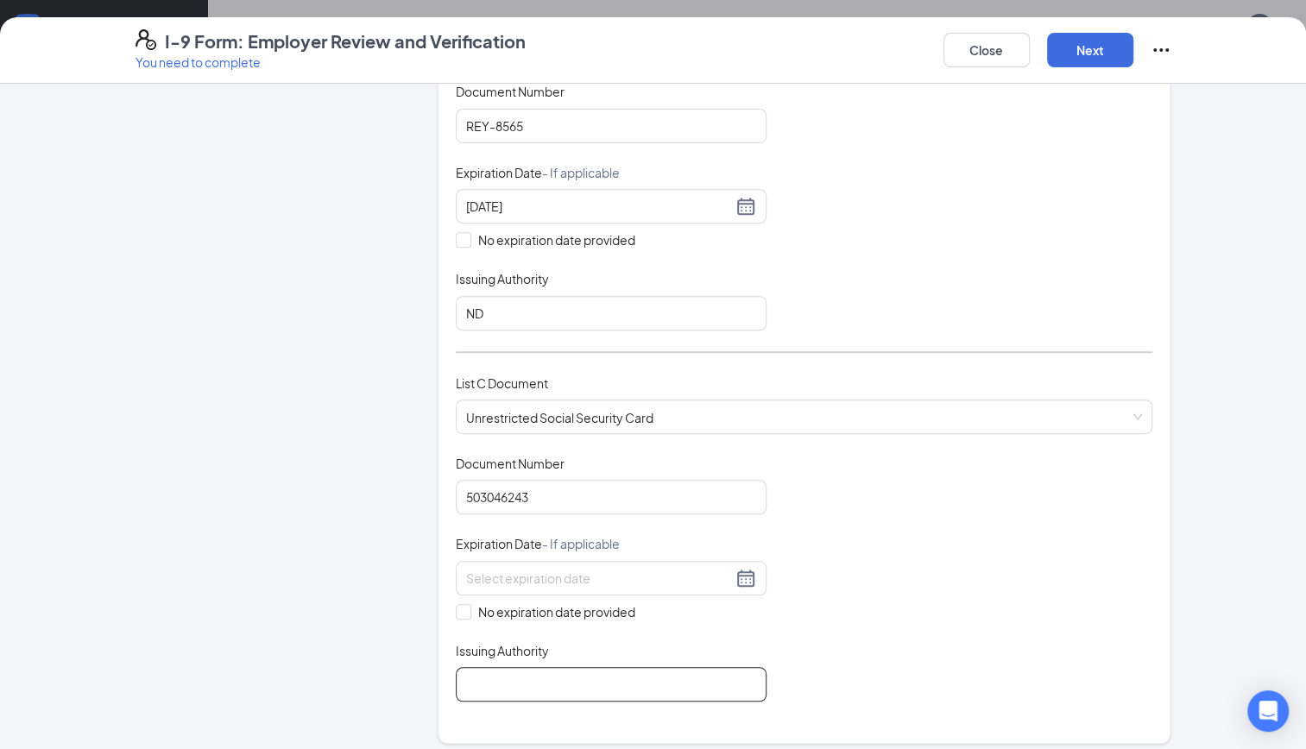
click at [487, 678] on input "Issuing Authority" at bounding box center [611, 684] width 311 height 35
type input "home secuty"
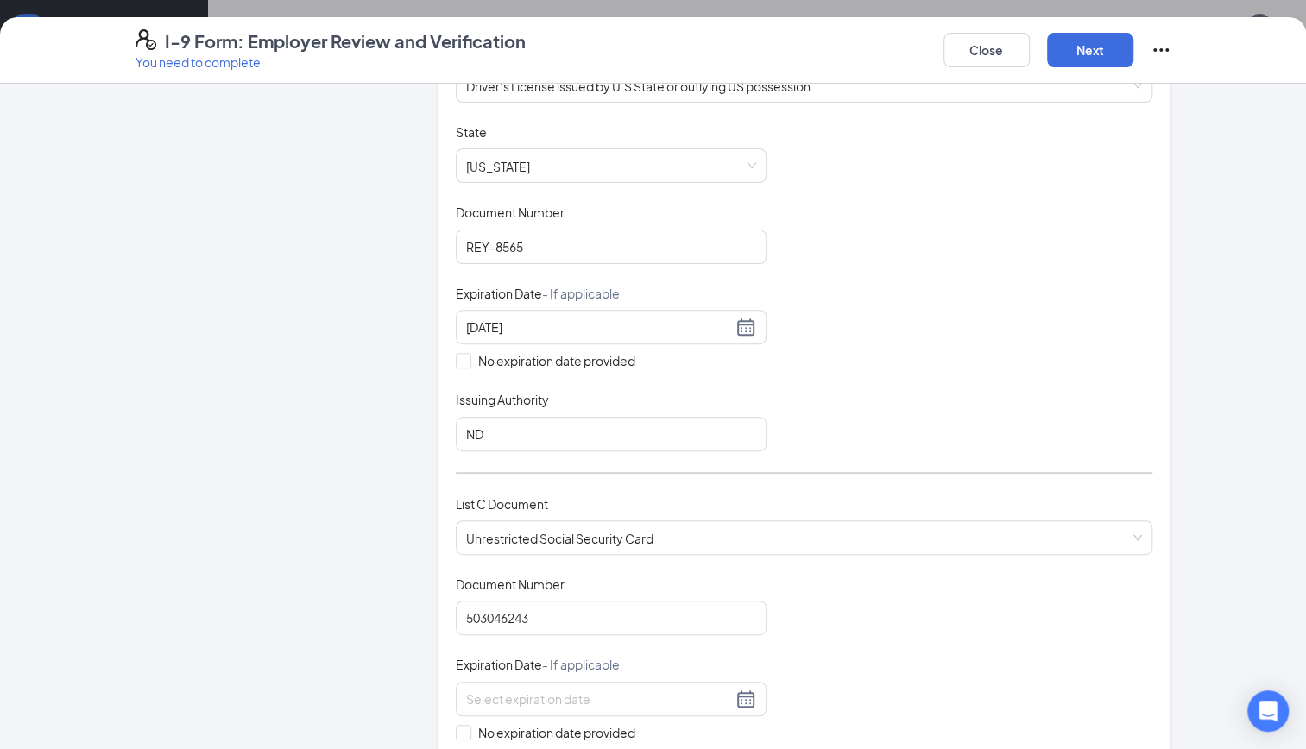
scroll to position [270, 0]
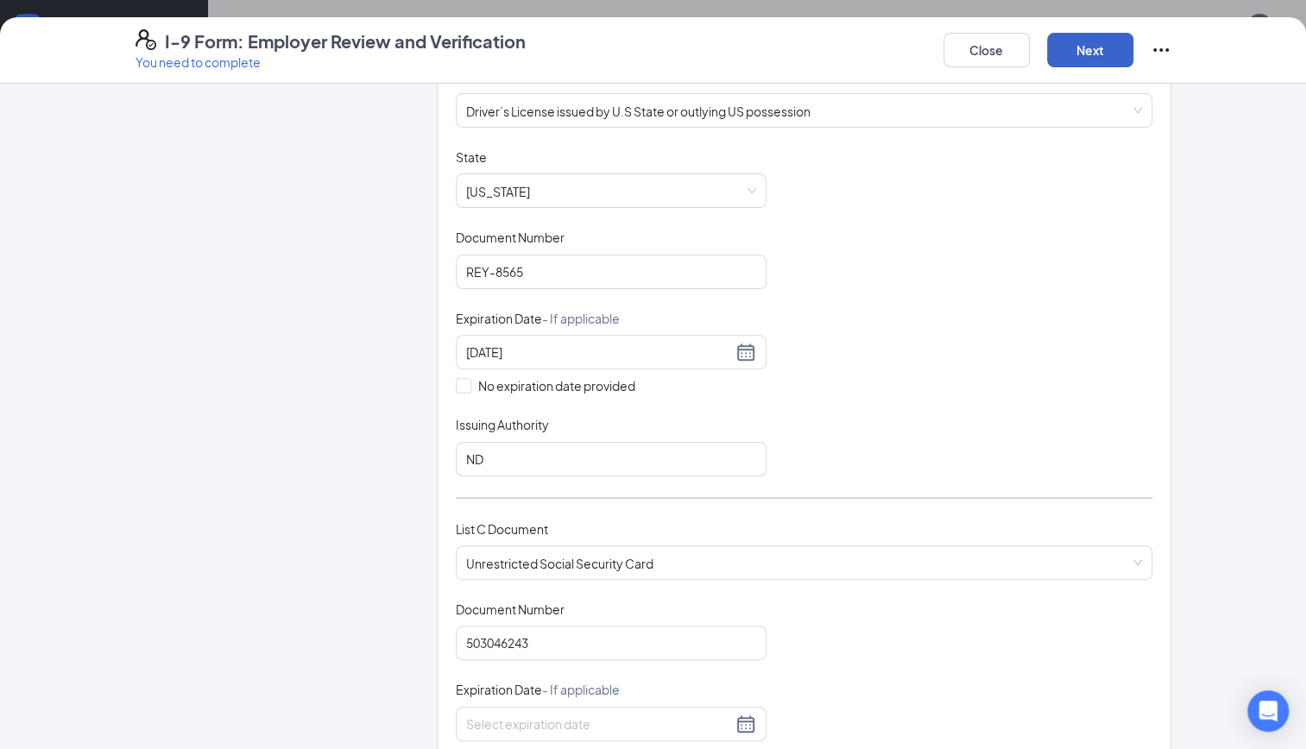
click at [1105, 45] on button "Next" at bounding box center [1090, 50] width 86 height 35
click at [1094, 48] on button "Next" at bounding box center [1090, 50] width 86 height 35
click at [1086, 52] on button "Next" at bounding box center [1090, 50] width 86 height 35
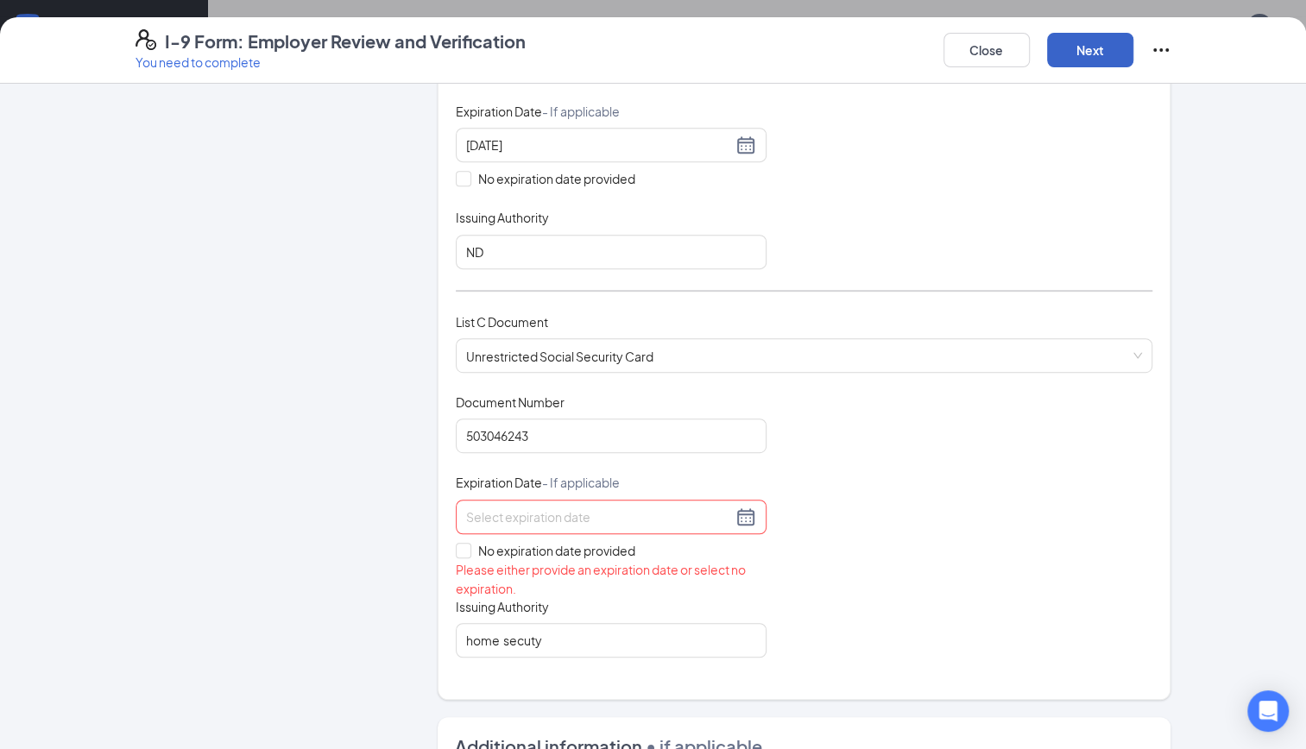
scroll to position [489, 0]
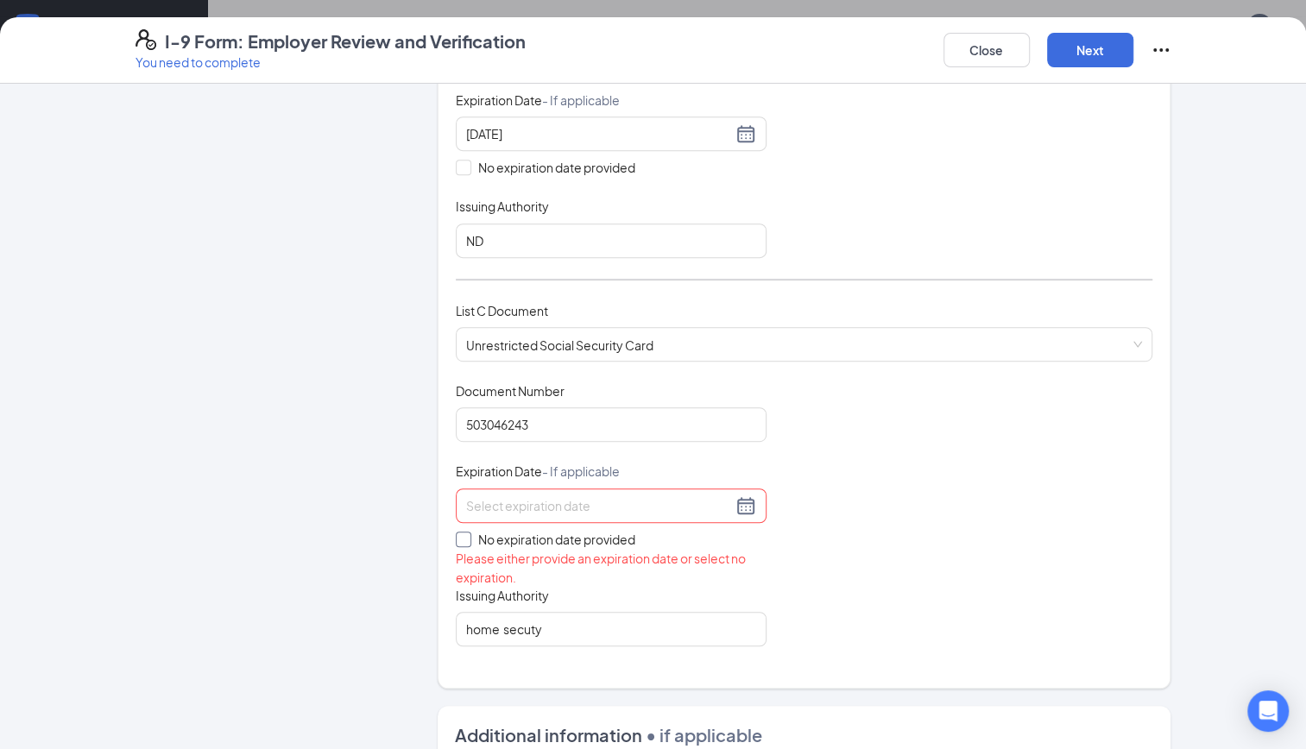
click at [457, 534] on input "No expiration date provided" at bounding box center [462, 538] width 12 height 12
checkbox input "true"
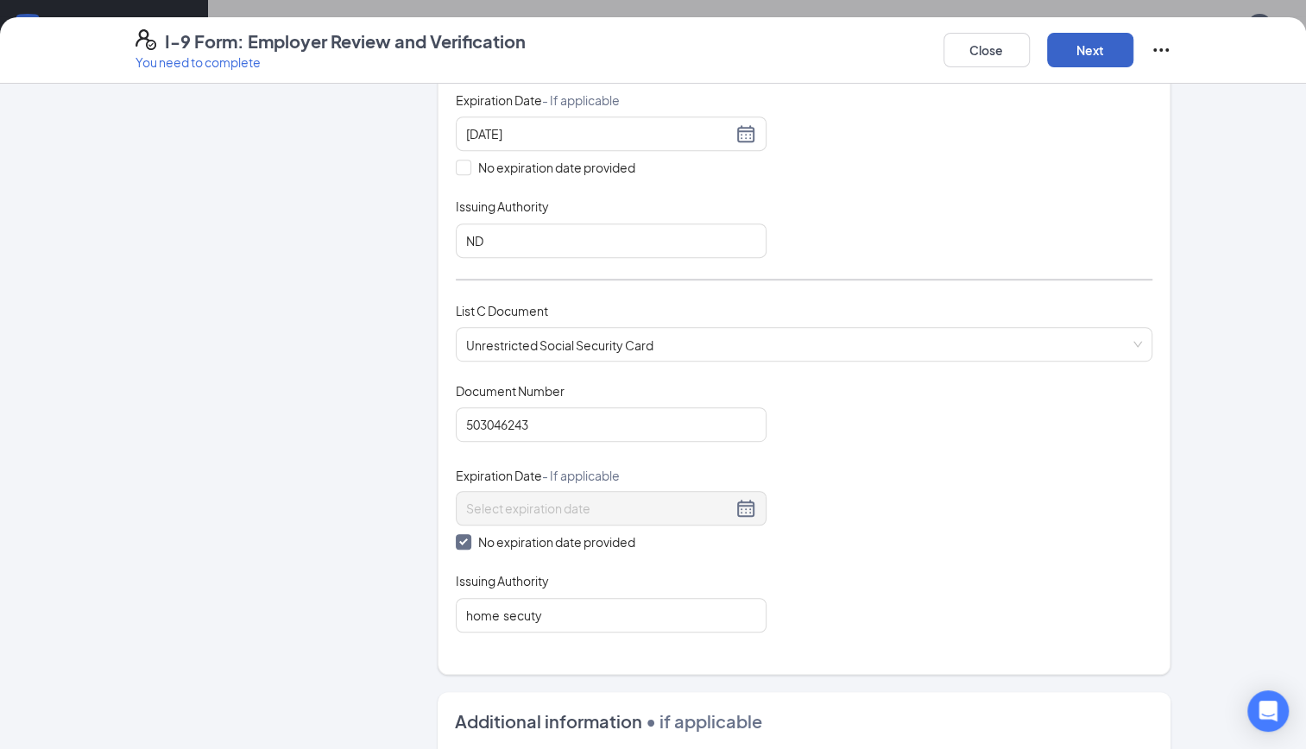
click at [1088, 51] on button "Next" at bounding box center [1090, 50] width 86 height 35
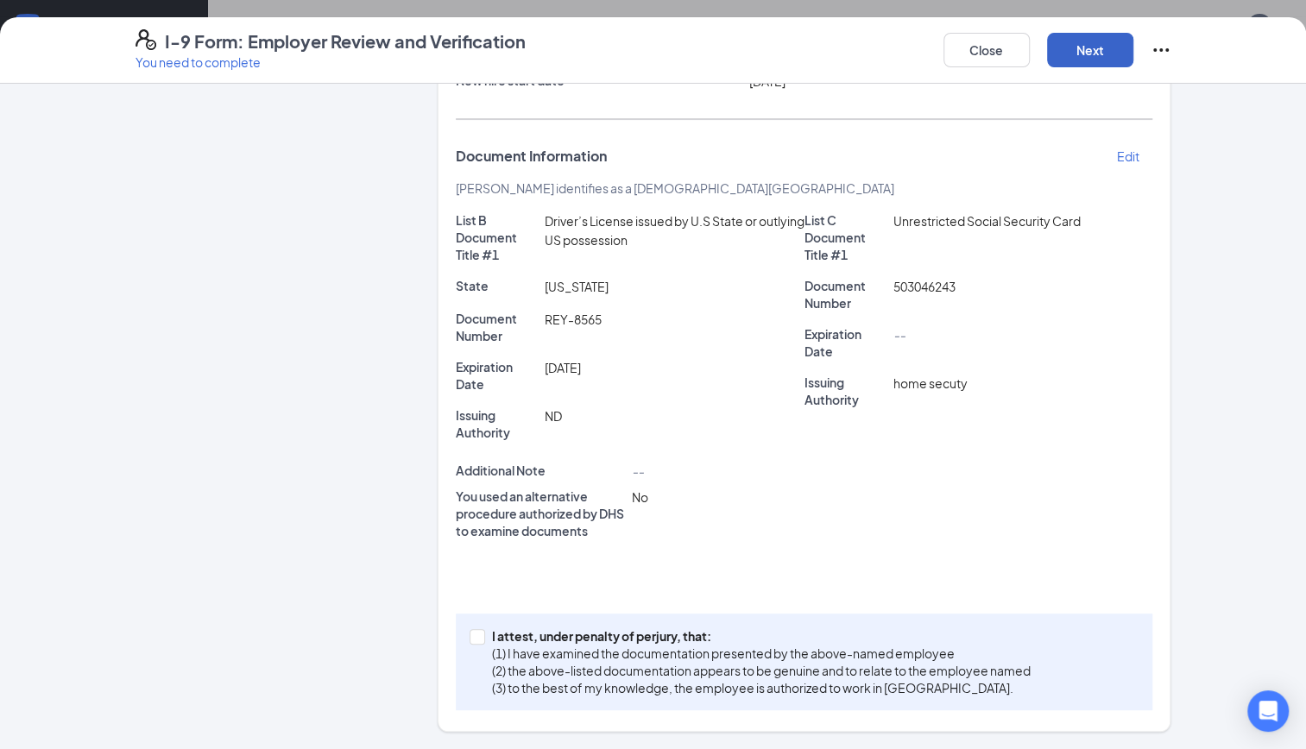
scroll to position [259, 0]
click at [470, 635] on input "I attest, under penalty of [PERSON_NAME], that: (1) I have examined the documen…" at bounding box center [476, 637] width 12 height 12
checkbox input "true"
click at [1098, 59] on button "Next" at bounding box center [1090, 50] width 86 height 35
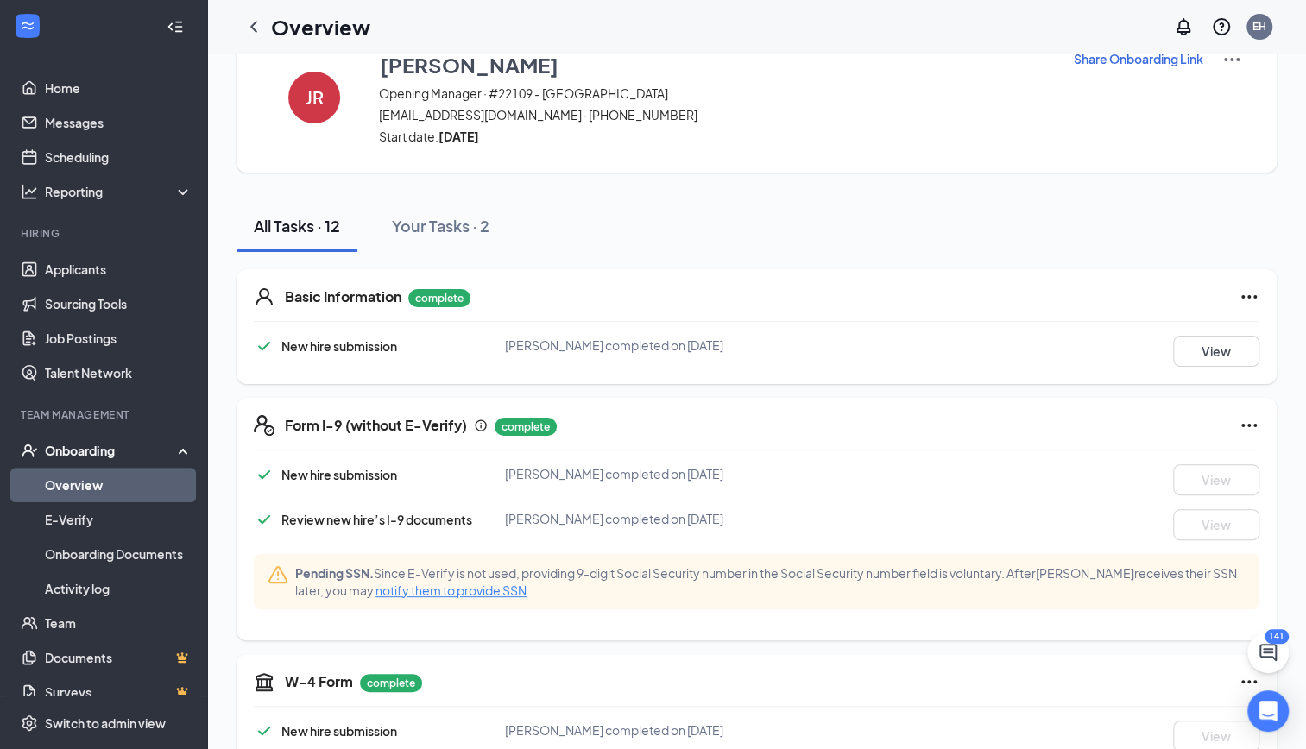
scroll to position [0, 0]
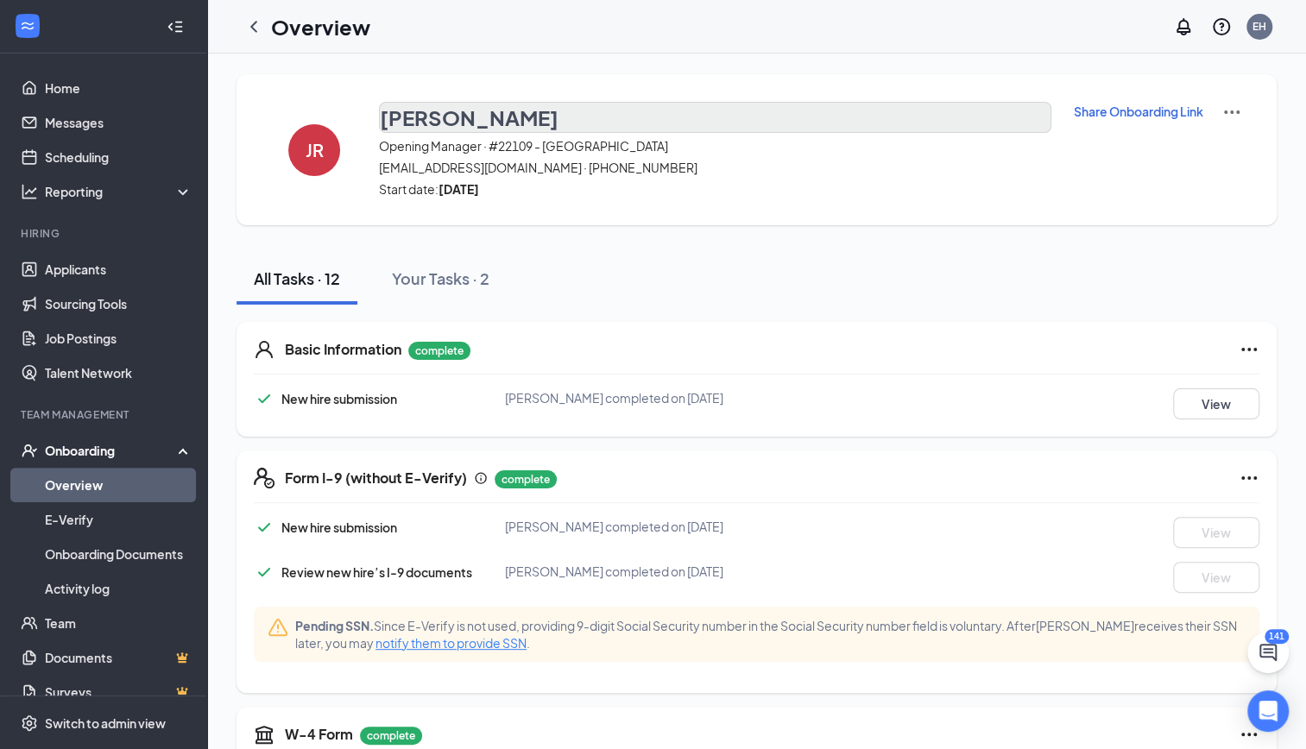
drag, startPoint x: 368, startPoint y: 117, endPoint x: 571, endPoint y: 123, distance: 202.9
click at [571, 123] on div "JR [PERSON_NAME] Opening Manager · #22109 - SOUTH FARGO [EMAIL_ADDRESS][DOMAIN_…" at bounding box center [757, 149] width 1040 height 151
drag, startPoint x: 571, startPoint y: 123, endPoint x: 528, endPoint y: 114, distance: 43.2
copy h3 "[PERSON_NAME]"
